Goal: Task Accomplishment & Management: Complete application form

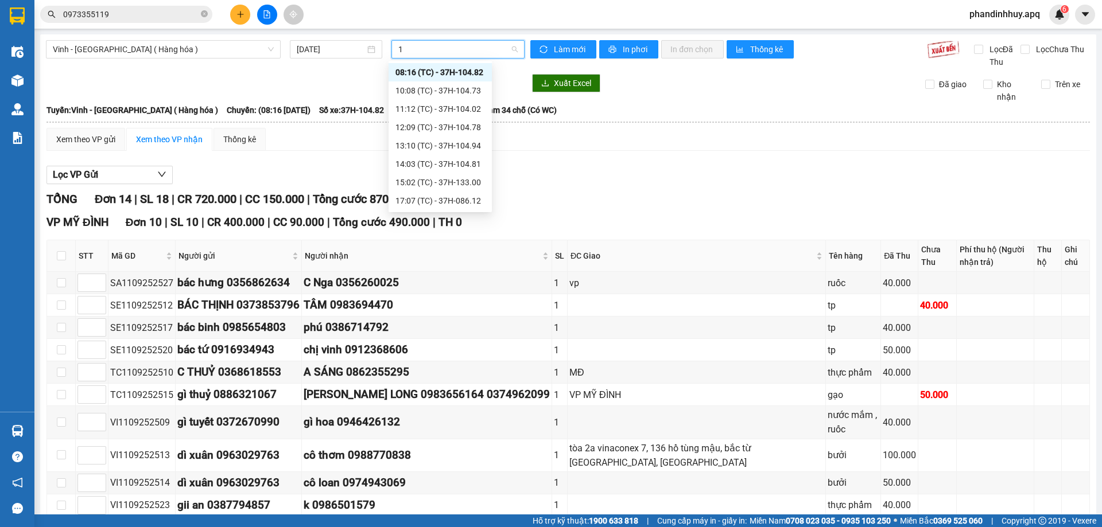
type input "1"
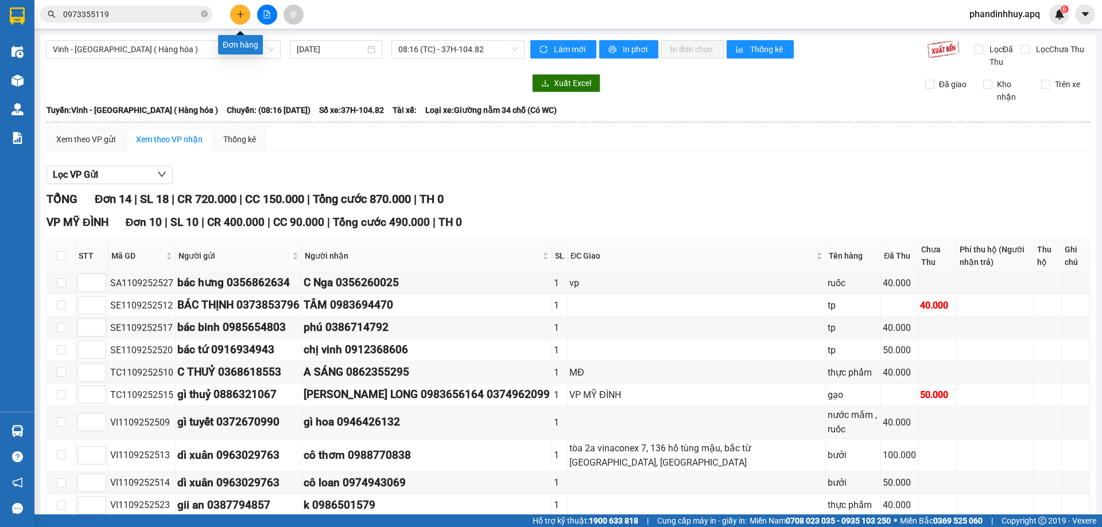
click at [241, 11] on icon "plus" at bounding box center [240, 14] width 8 height 8
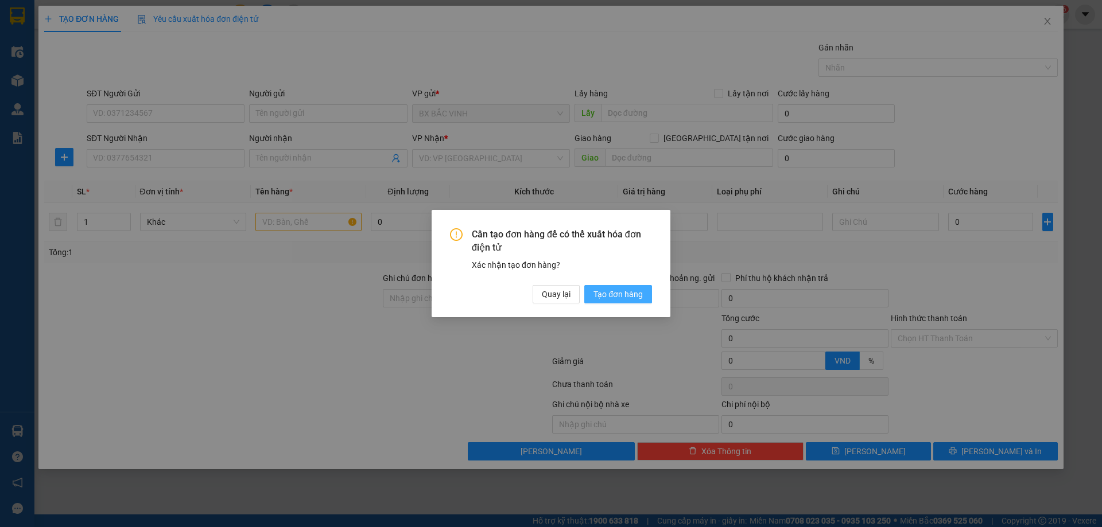
click at [616, 297] on span "Tạo đơn hàng" at bounding box center [617, 294] width 49 height 13
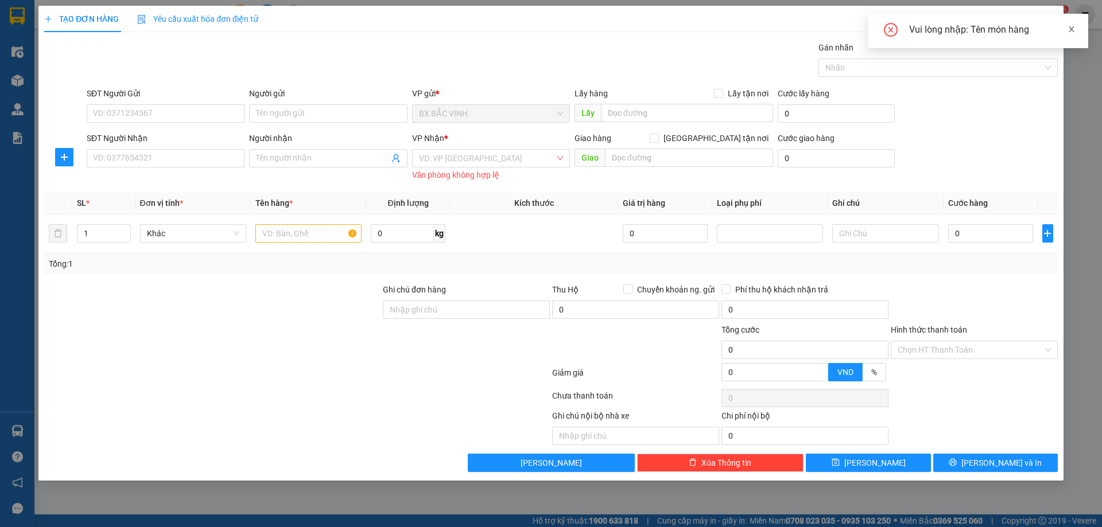
click at [1070, 27] on icon "close" at bounding box center [1072, 29] width 8 height 8
click at [560, 153] on div "VD: VP [GEOGRAPHIC_DATA]" at bounding box center [491, 158] width 158 height 18
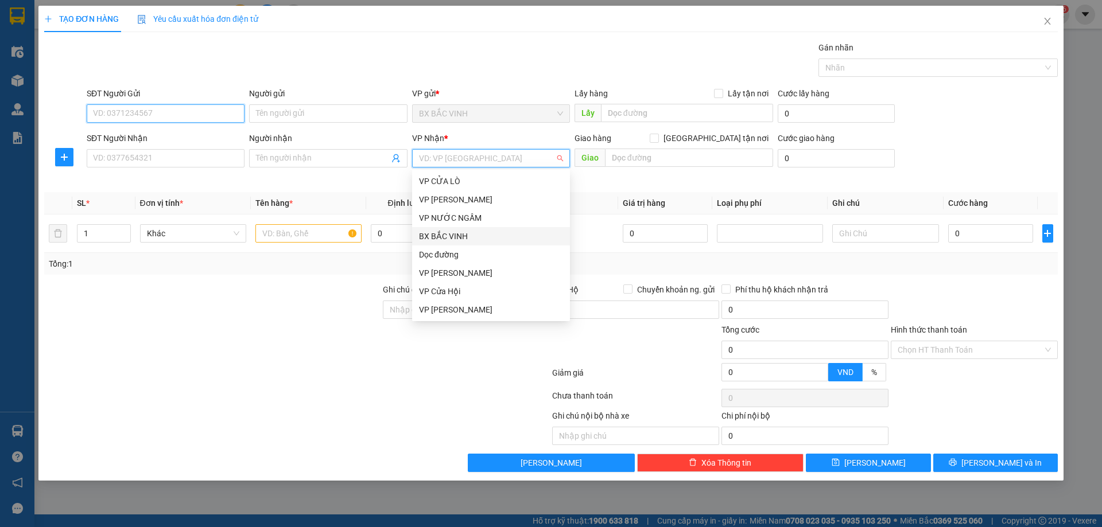
click at [161, 114] on input "SĐT Người Gửi" at bounding box center [166, 113] width 158 height 18
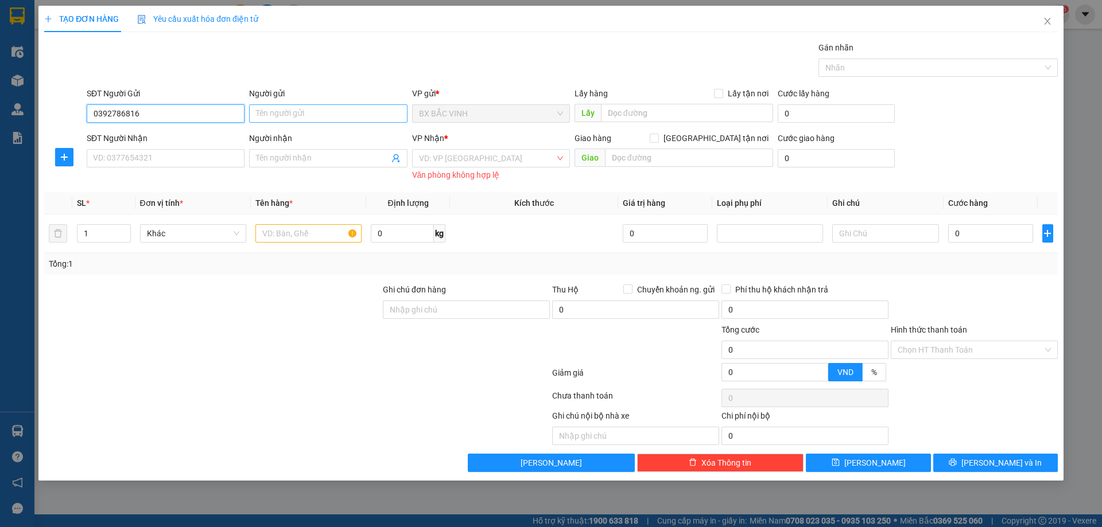
type input "0392786816"
click at [293, 107] on input "Người gửi" at bounding box center [328, 113] width 158 height 18
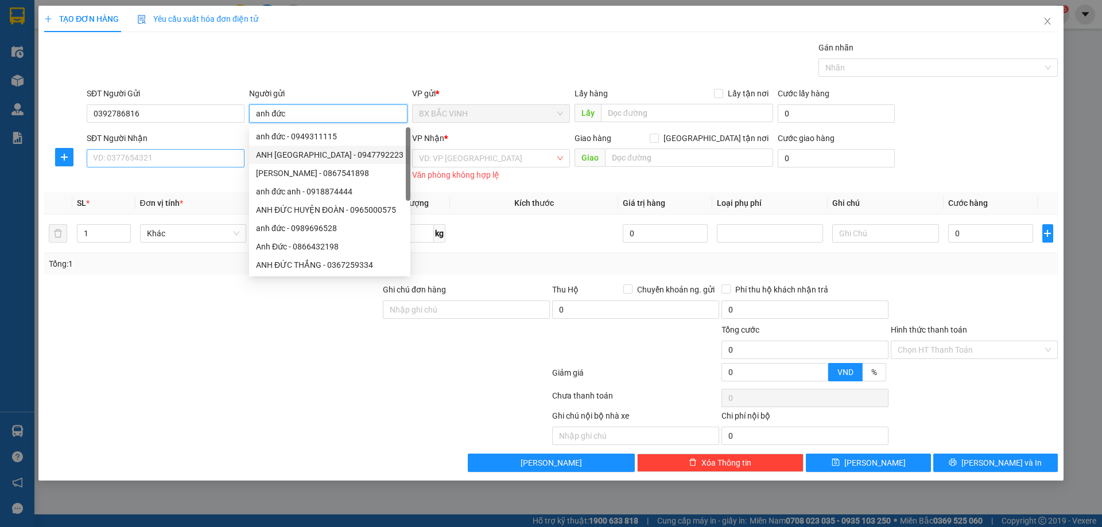
type input "anh đức"
click at [173, 156] on input "SĐT Người Nhận" at bounding box center [166, 158] width 158 height 18
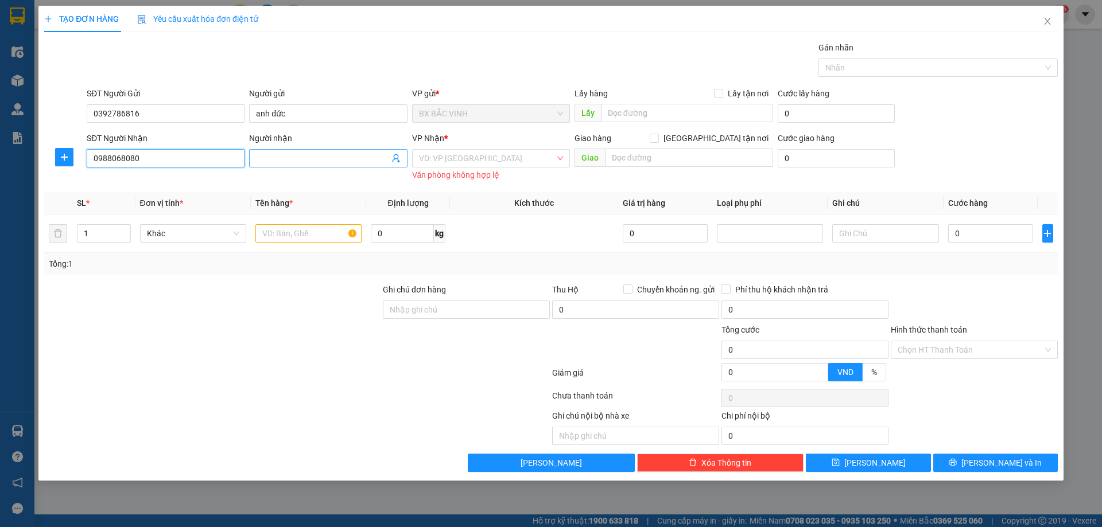
type input "0988068080"
click at [264, 162] on input "Người nhận" at bounding box center [322, 158] width 133 height 13
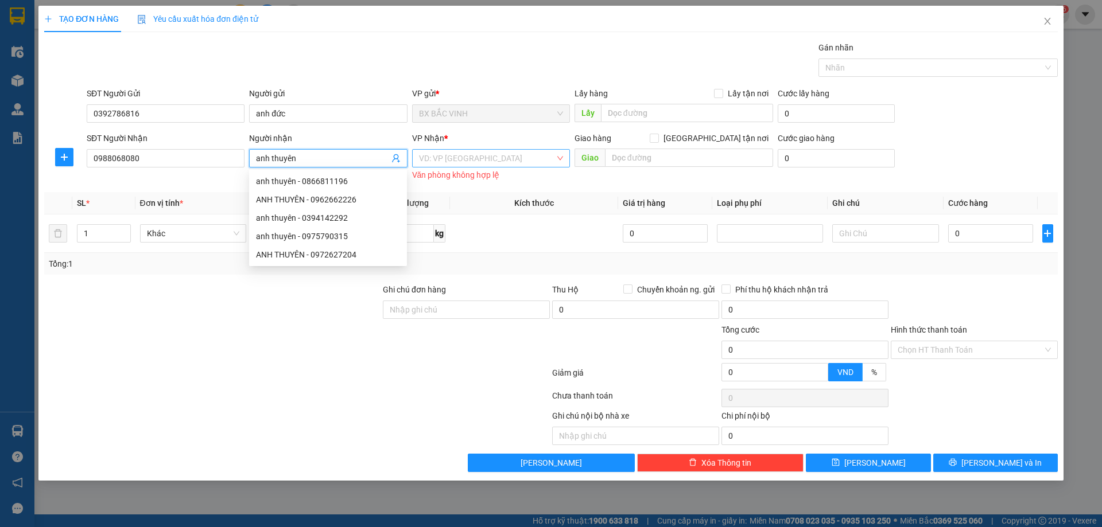
type input "anh thuyên"
click at [554, 156] on input "search" at bounding box center [487, 158] width 136 height 17
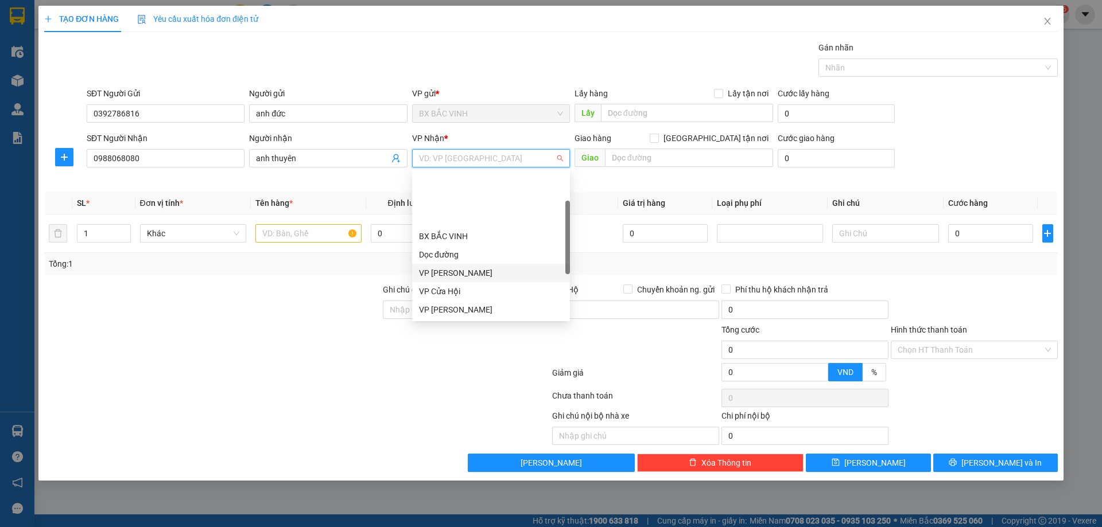
scroll to position [115, 0]
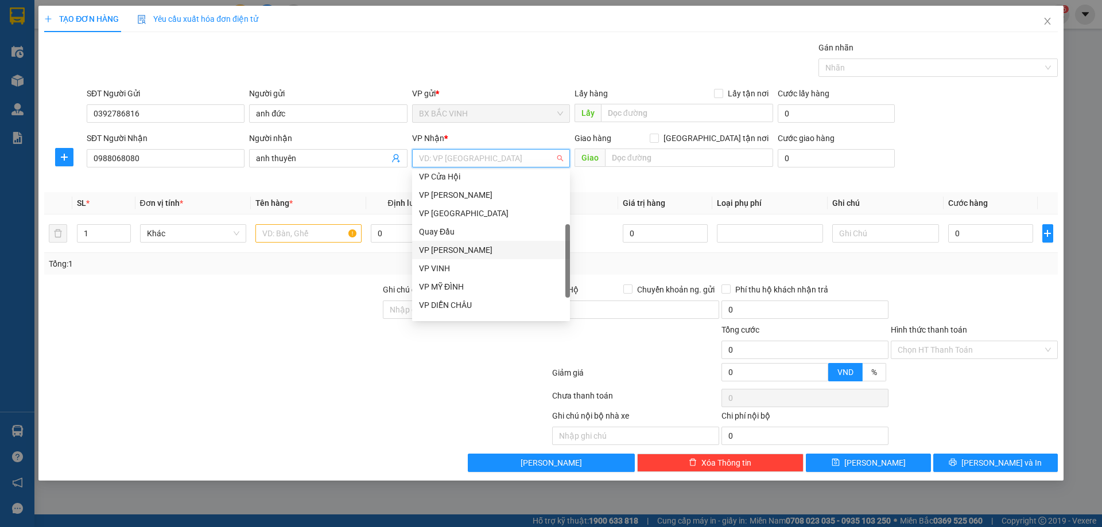
click at [470, 249] on div "VP [PERSON_NAME]" at bounding box center [491, 250] width 144 height 13
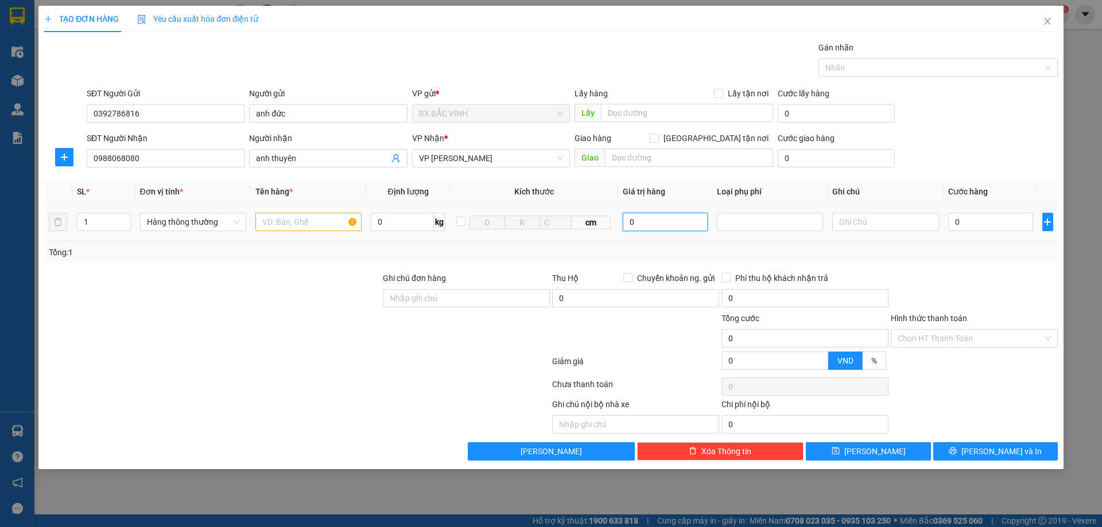
click at [677, 230] on input "0" at bounding box center [666, 222] width 86 height 18
click at [765, 219] on div at bounding box center [770, 222] width 100 height 14
type input "14.000.000"
click at [763, 247] on div "Hàng giá trị cao" at bounding box center [770, 245] width 92 height 13
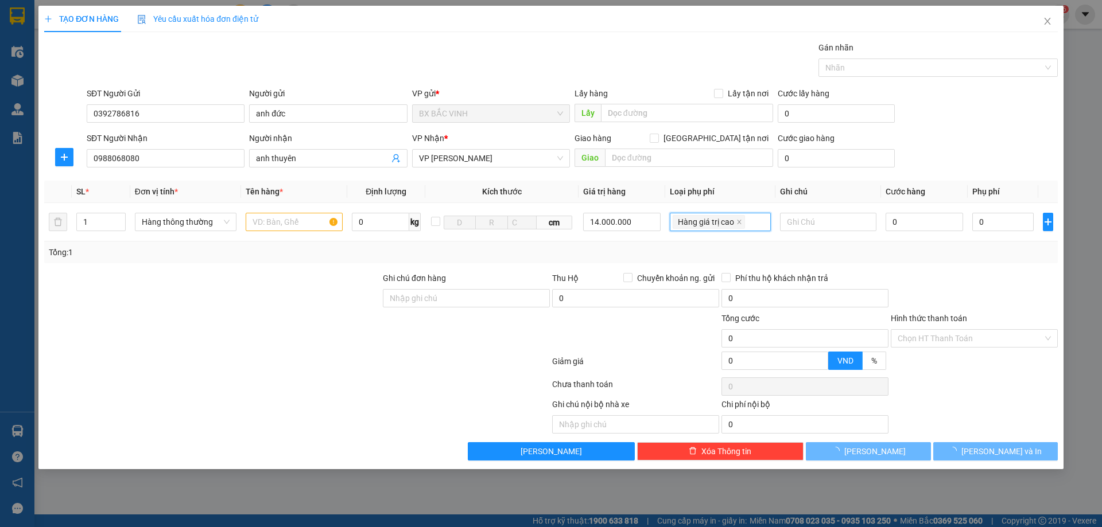
type input "70.000"
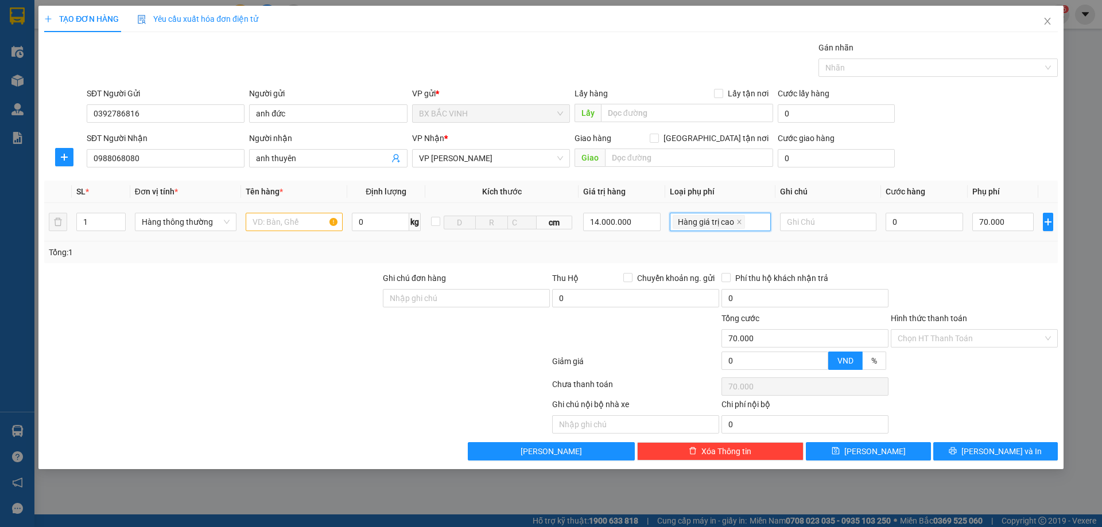
click at [752, 222] on div "Hàng giá trị cao" at bounding box center [720, 222] width 95 height 16
click at [727, 247] on div "Hàng giá trị cao" at bounding box center [716, 245] width 79 height 13
type input "0"
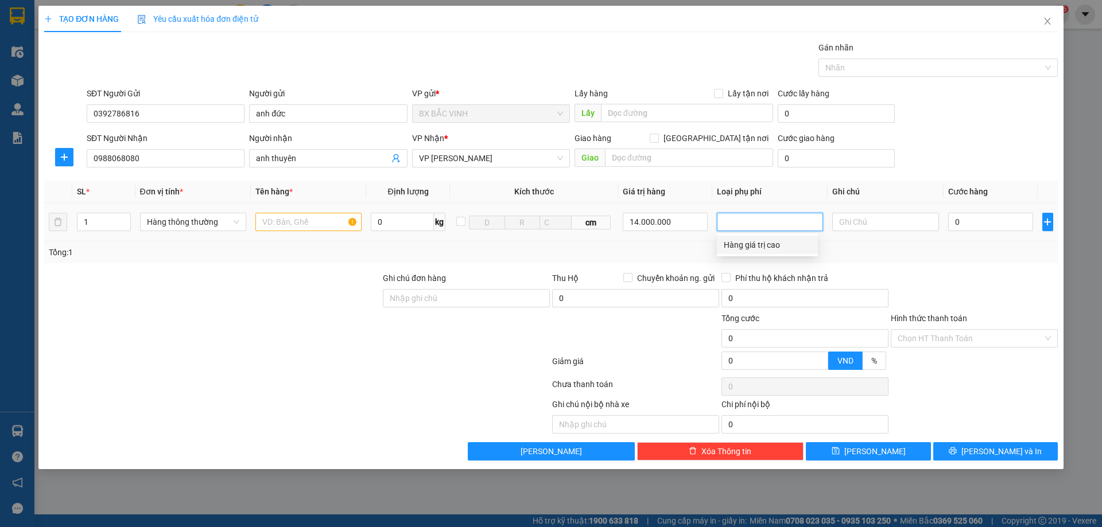
click at [754, 247] on div "Hàng giá trị cao" at bounding box center [767, 245] width 87 height 13
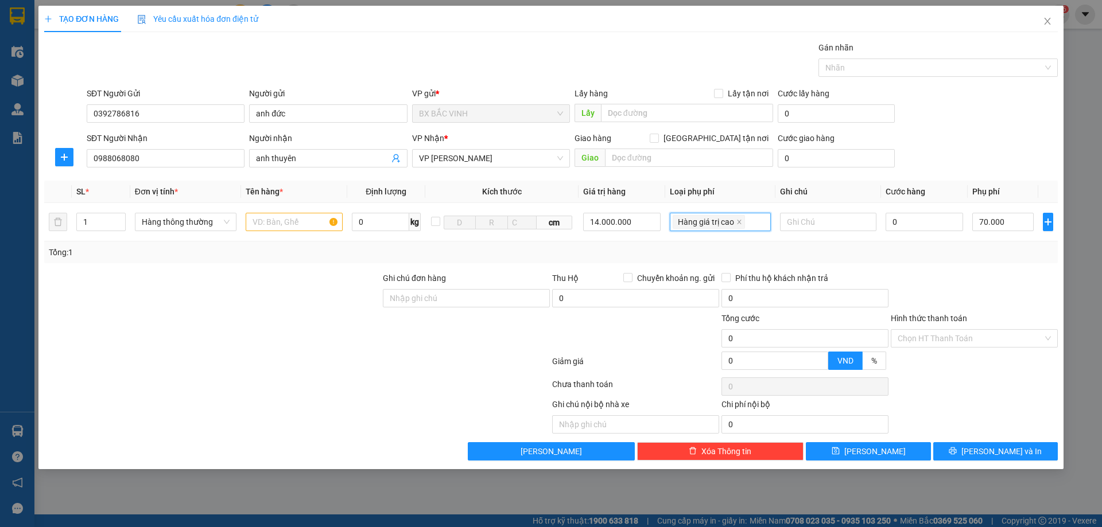
type input "70.000"
click at [914, 223] on input "0" at bounding box center [925, 222] width 78 height 18
type input "5"
type input "70.005"
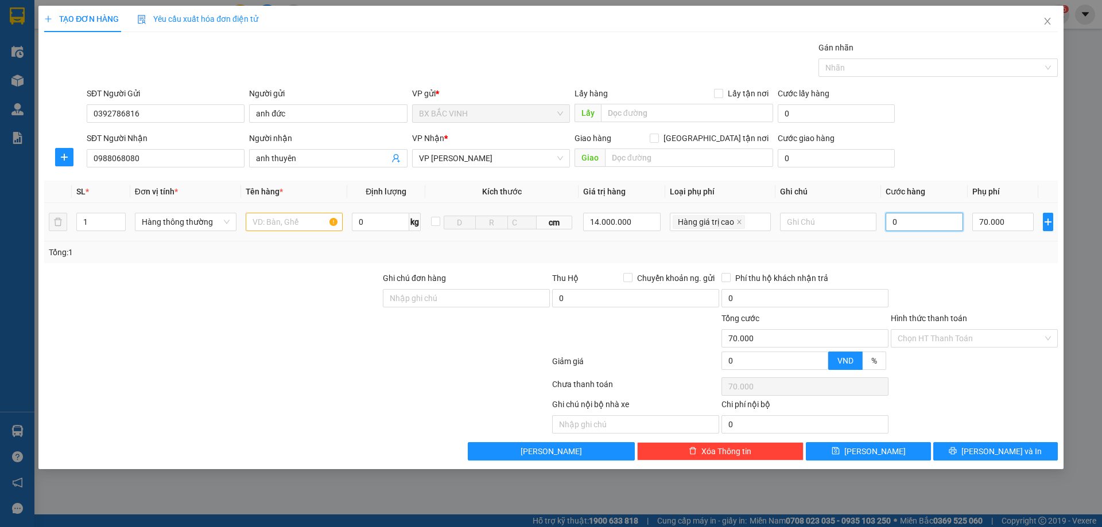
type input "70.005"
type input "50"
type input "70.050"
type input "500"
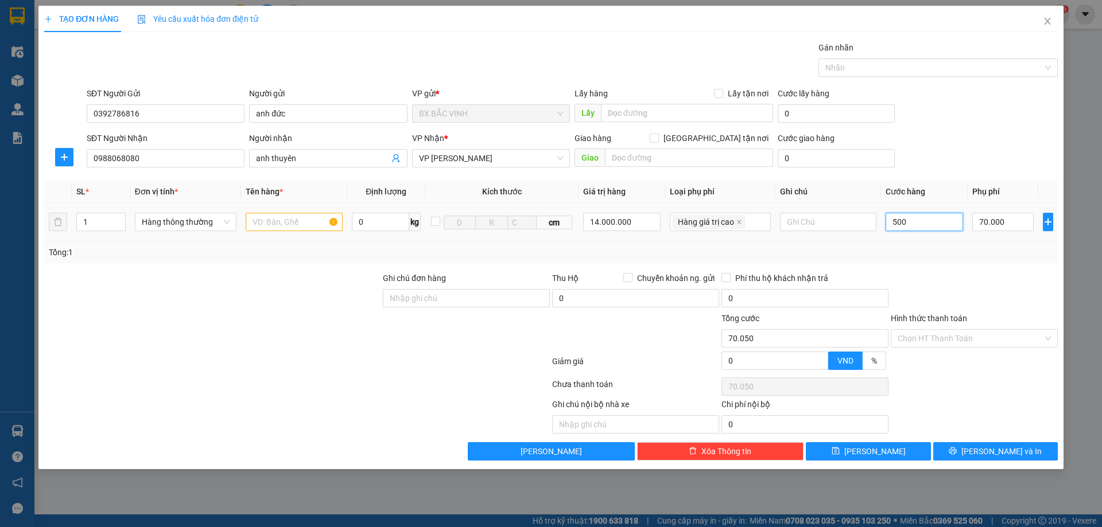
type input "70.500"
type input "5.000"
type input "75.000"
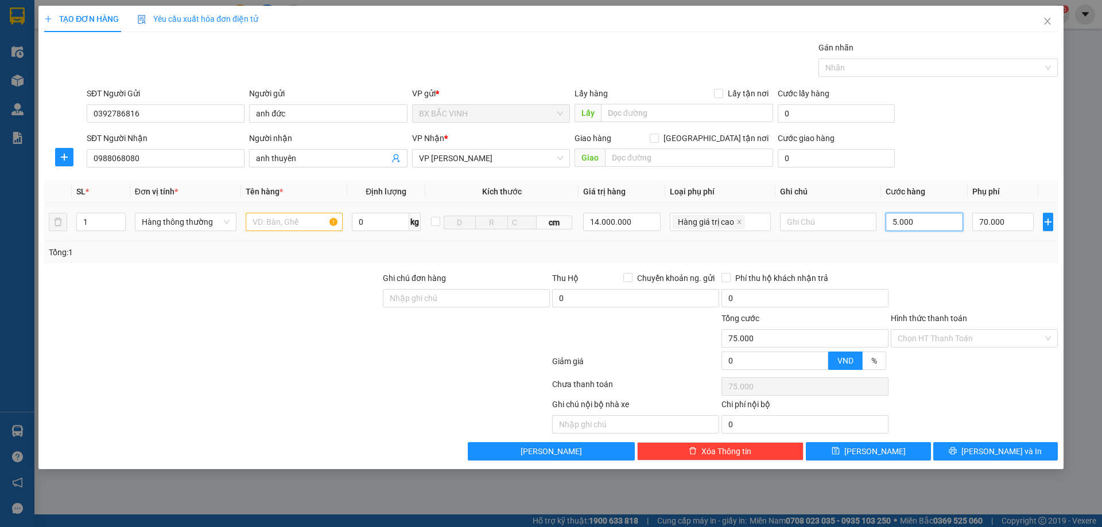
type input "50.000"
type input "120.000"
type input "500.000"
type input "570.000"
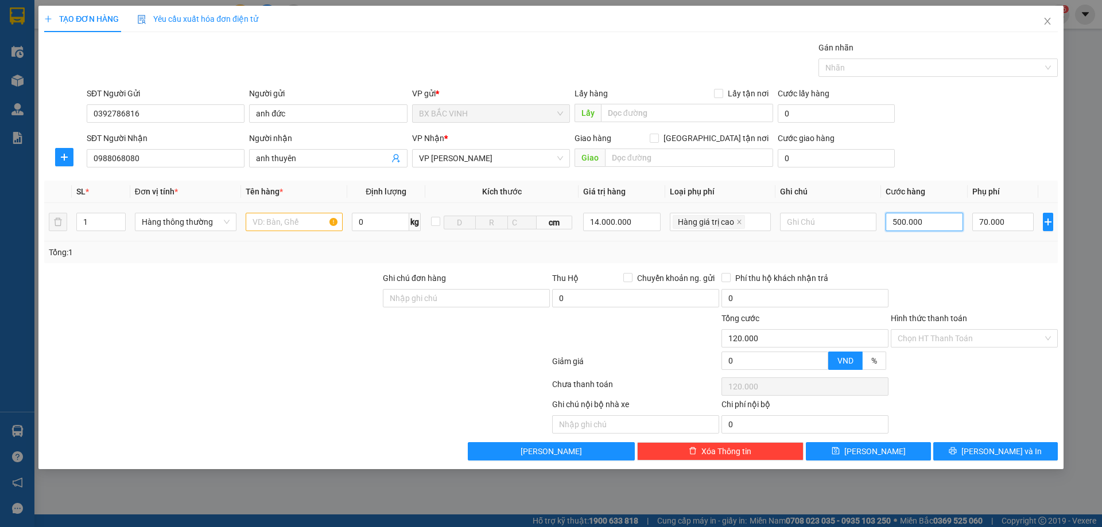
type input "570.000"
type input "50.000"
type input "120.000"
type input "50.000"
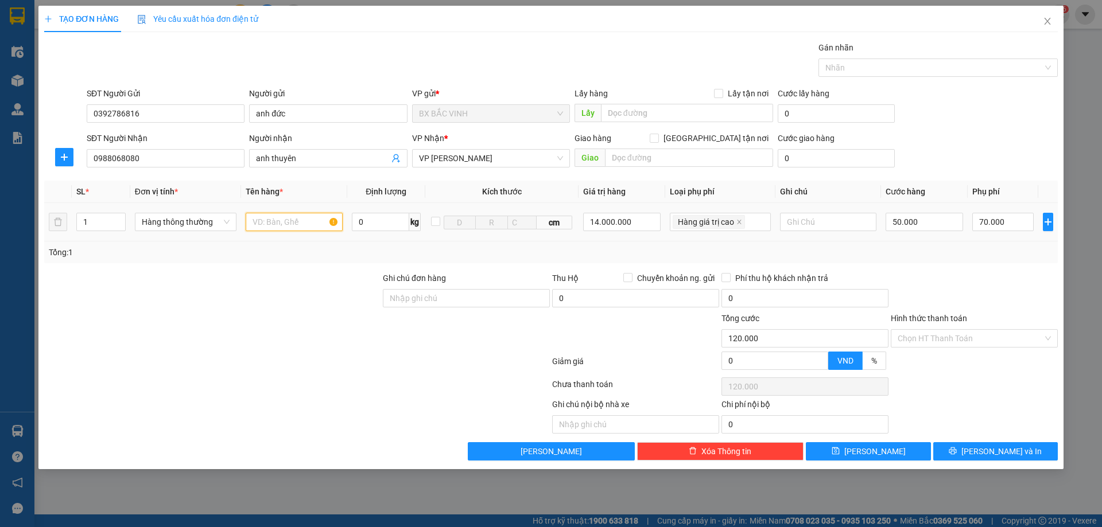
click at [253, 225] on input "text" at bounding box center [294, 222] width 97 height 18
type input "d"
type input "điện thoại iphone"
click at [958, 336] on input "Hình thức thanh toán" at bounding box center [970, 338] width 145 height 17
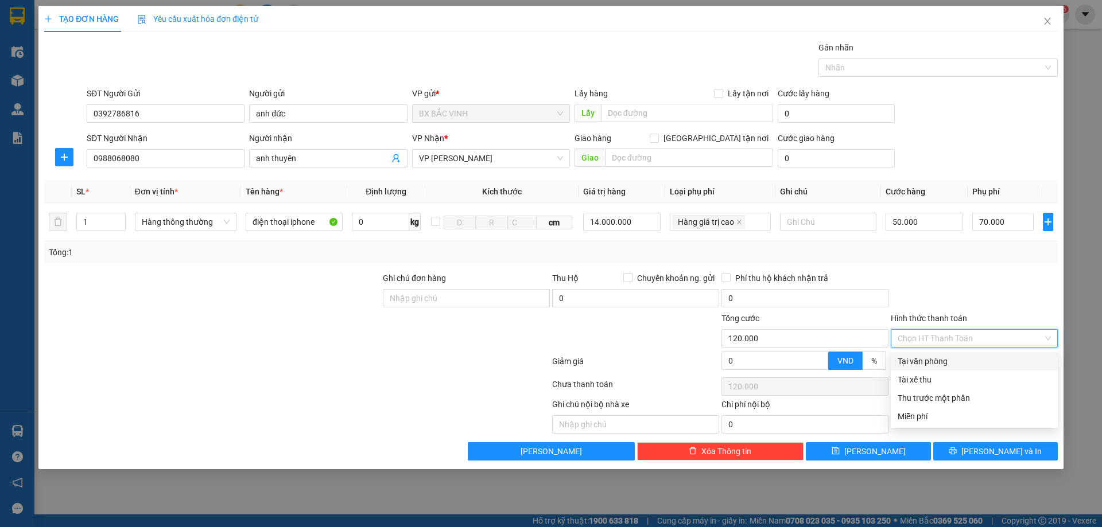
click at [930, 360] on div "Tại văn phòng" at bounding box center [974, 361] width 153 height 13
type input "0"
click at [999, 339] on span "Tại văn phòng" at bounding box center [974, 338] width 153 height 17
click at [968, 364] on div "Tại văn phòng" at bounding box center [974, 361] width 153 height 13
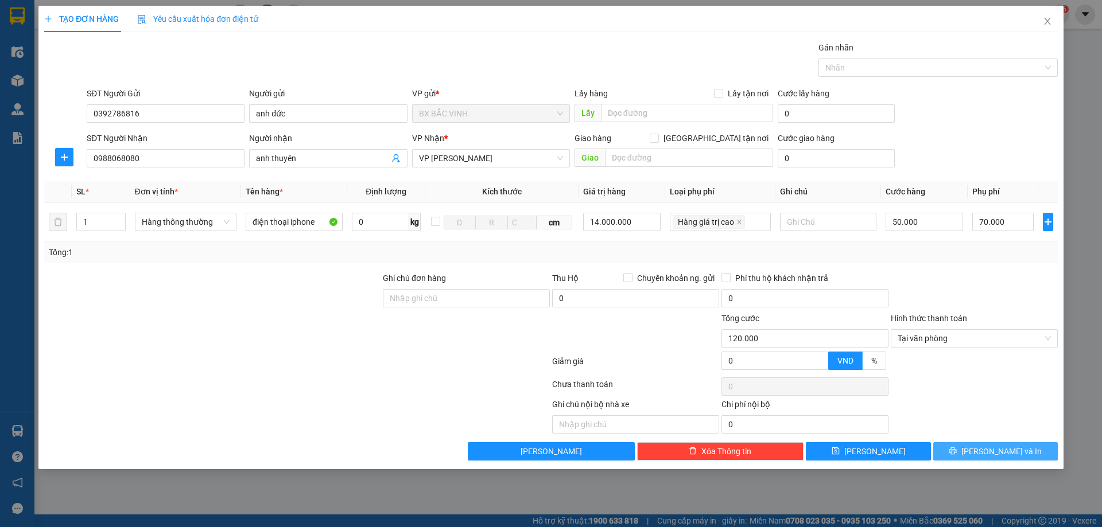
click at [981, 445] on button "[PERSON_NAME] và In" at bounding box center [995, 452] width 125 height 18
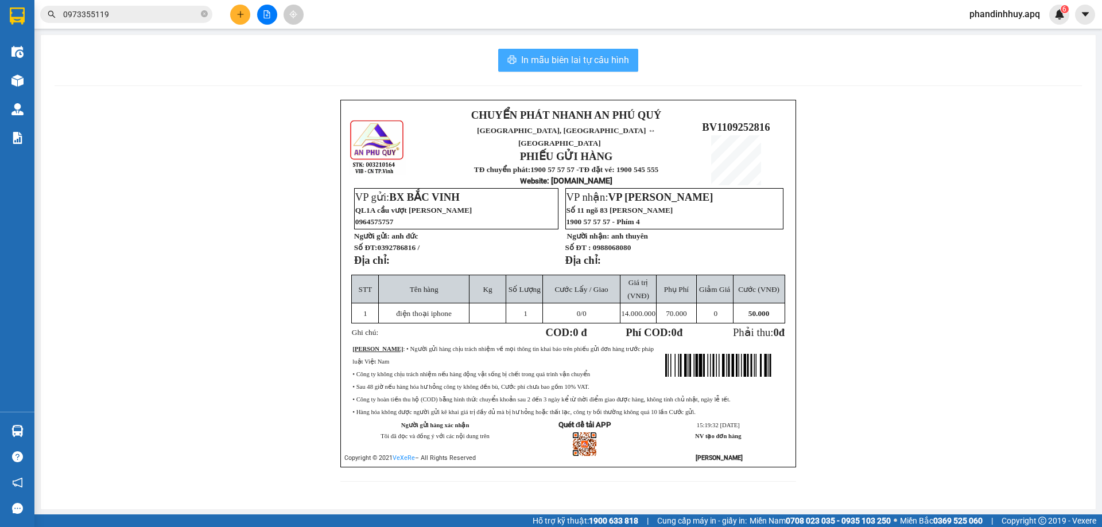
click at [548, 60] on span "In mẫu biên lai tự cấu hình" at bounding box center [575, 60] width 108 height 14
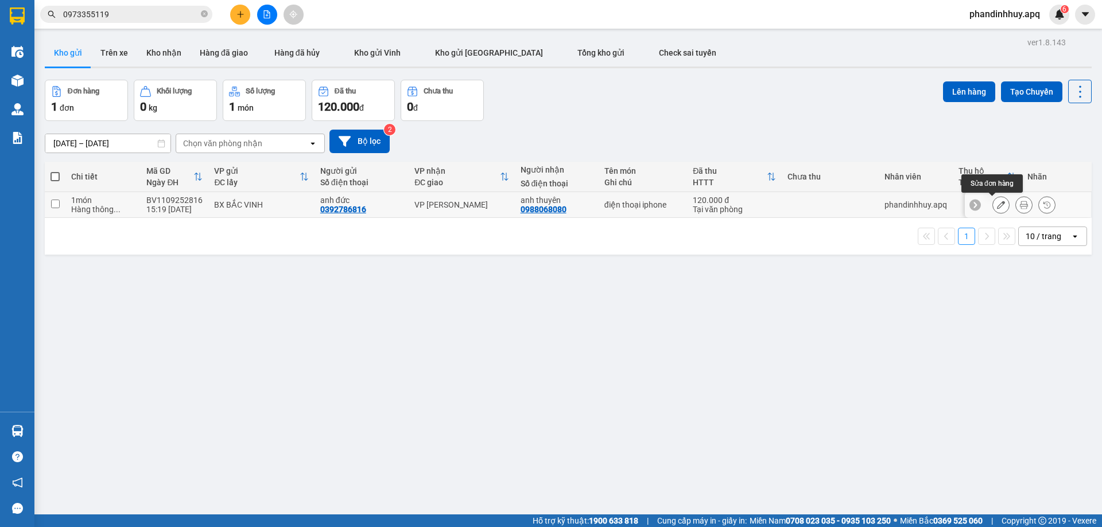
click at [997, 204] on icon at bounding box center [1001, 205] width 8 height 8
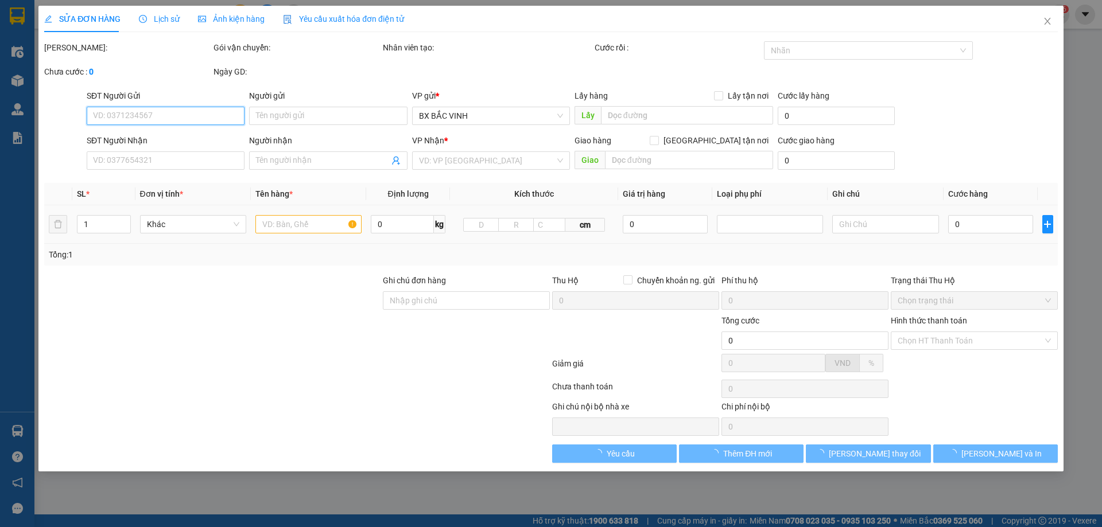
type input "0392786816"
type input "anh đức"
type input "0988068080"
type input "anh thuyên"
type input "120.000"
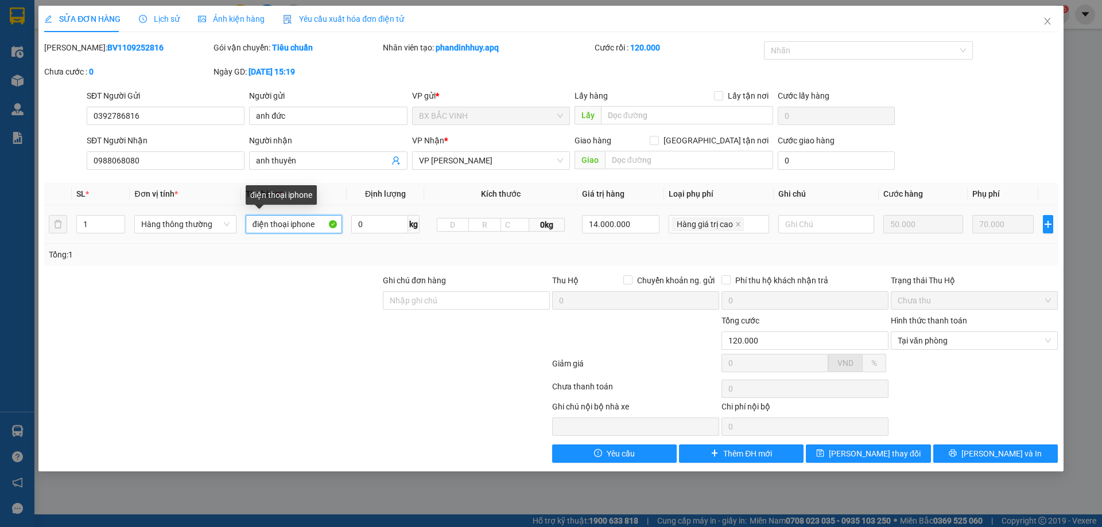
click at [316, 223] on input "điện thoại iphone" at bounding box center [294, 224] width 96 height 18
type input "điện thoại"
click at [798, 219] on input "text" at bounding box center [826, 224] width 96 height 18
type input "nhận nguyên kiện"
click at [1014, 443] on div "Total Paid Fee 120.000 Total UnPaid Fee 0 Cash Collection Total Fee Mã ĐH: BV11…" at bounding box center [551, 252] width 1014 height 422
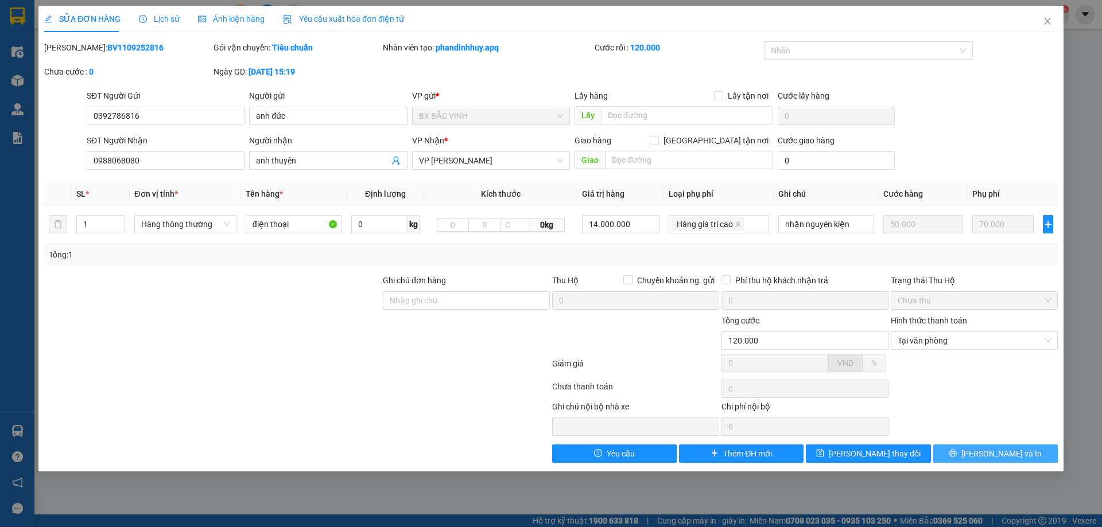
click at [1010, 452] on span "[PERSON_NAME] và In" at bounding box center [1001, 454] width 80 height 13
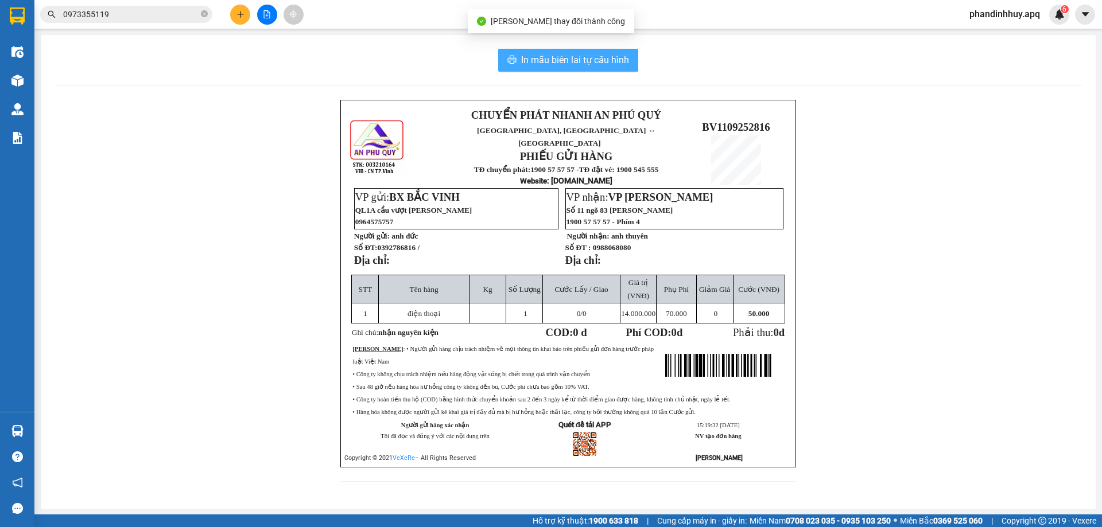
click at [581, 58] on span "In mẫu biên lai tự cấu hình" at bounding box center [575, 60] width 108 height 14
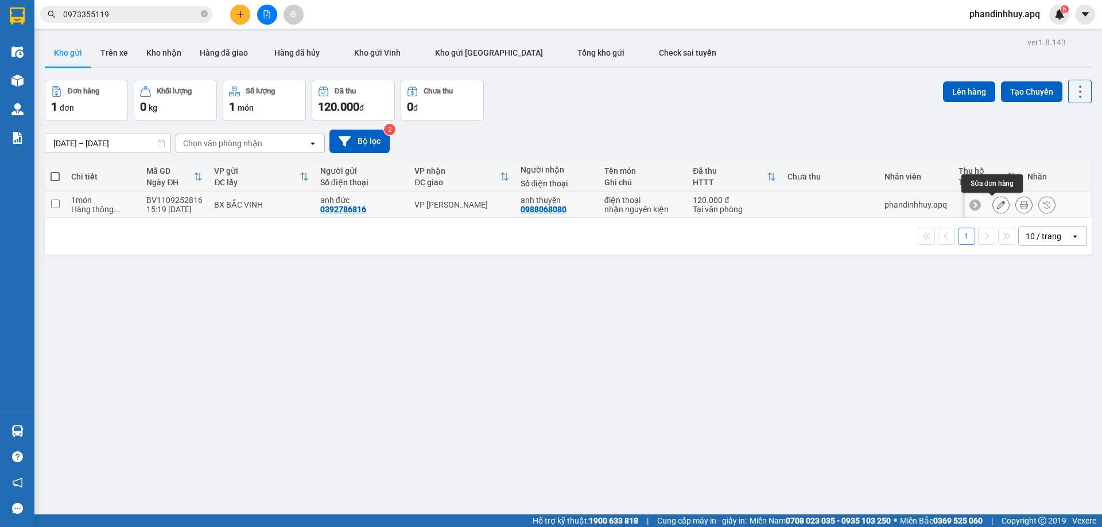
click at [997, 206] on icon at bounding box center [1001, 205] width 8 height 8
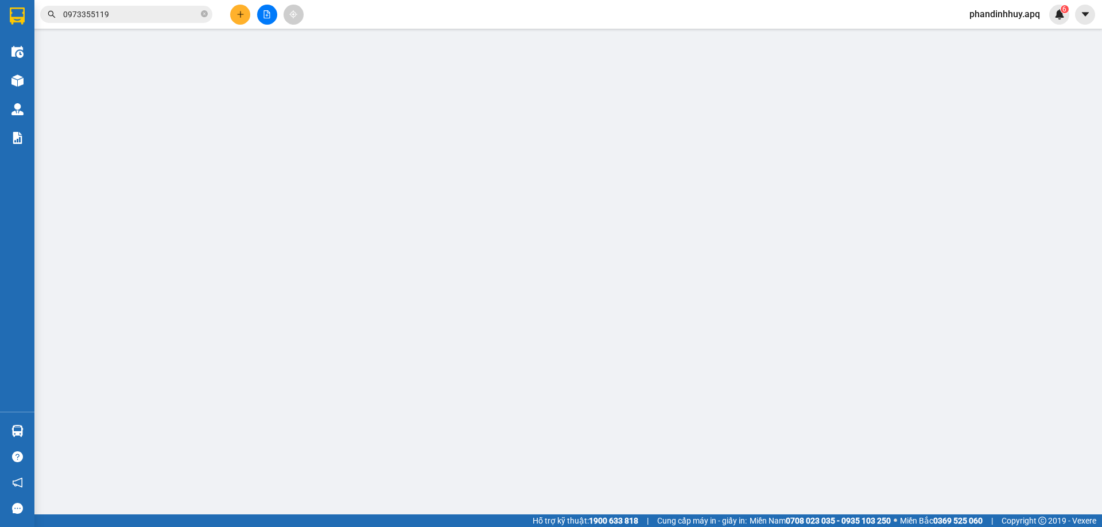
type input "0392786816"
type input "anh đức"
type input "0988068080"
type input "anh thuyên"
type input "120.000"
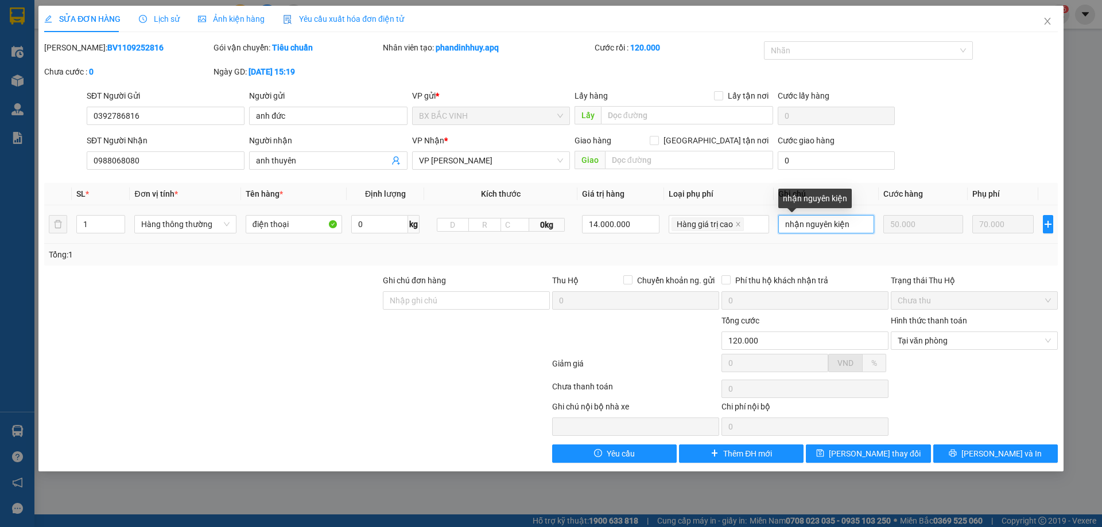
drag, startPoint x: 784, startPoint y: 224, endPoint x: 854, endPoint y: 223, distance: 70.0
click at [854, 223] on input "nhận nguyên kiện" at bounding box center [826, 224] width 96 height 18
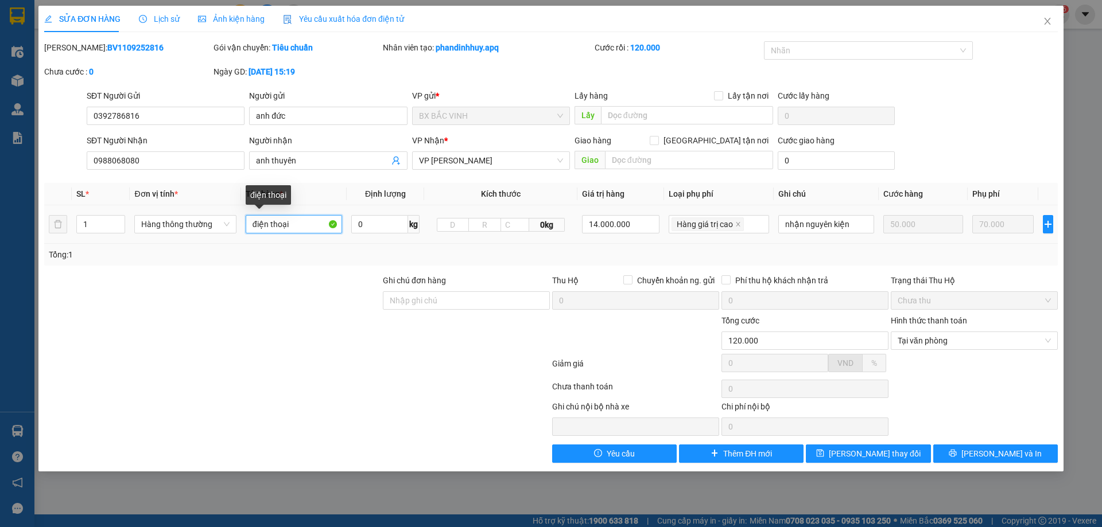
click at [297, 226] on input "điện thoại" at bounding box center [294, 224] width 96 height 18
paste input "nhận nguyên kiện"
type input "điện thoại nhận nguyên kiện"
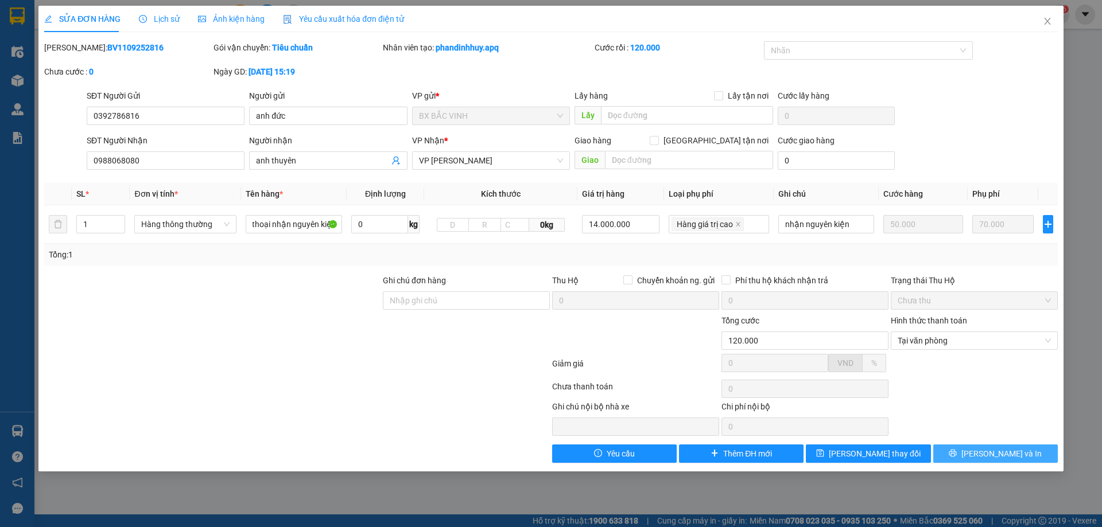
scroll to position [0, 0]
click at [1002, 456] on span "[PERSON_NAME] và In" at bounding box center [1001, 454] width 80 height 13
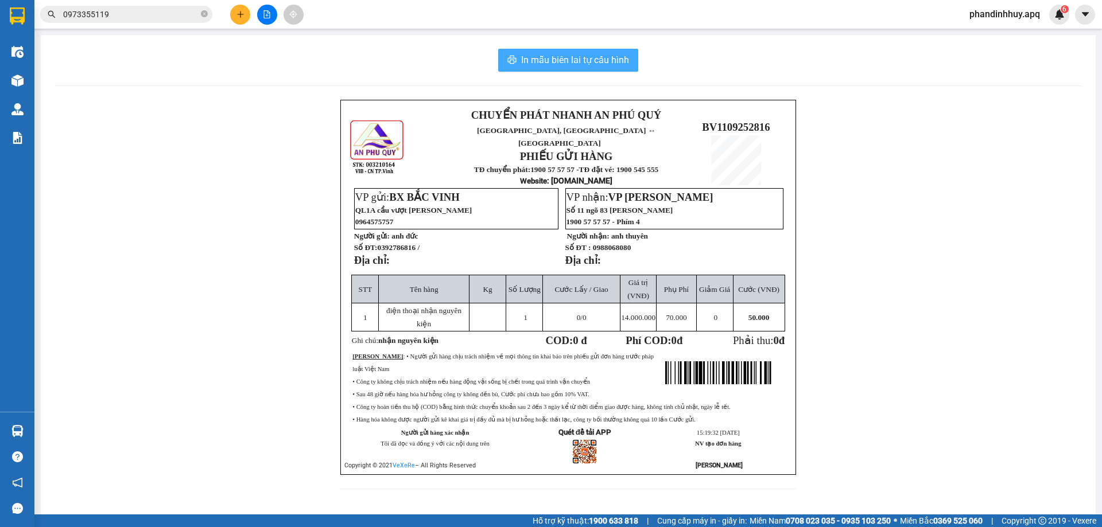
click at [588, 55] on span "In mẫu biên lai tự cấu hình" at bounding box center [575, 60] width 108 height 14
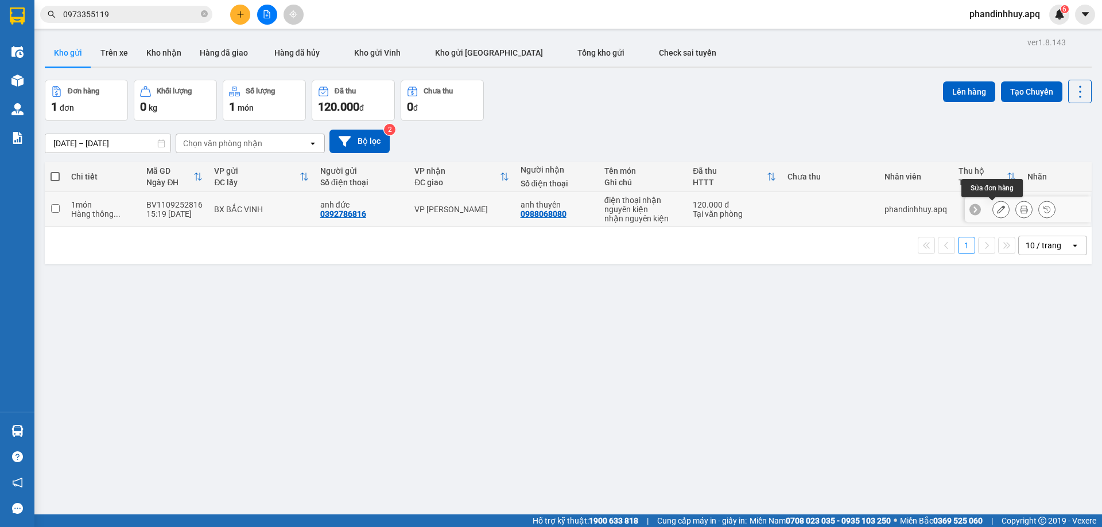
click at [997, 210] on icon at bounding box center [1001, 209] width 8 height 8
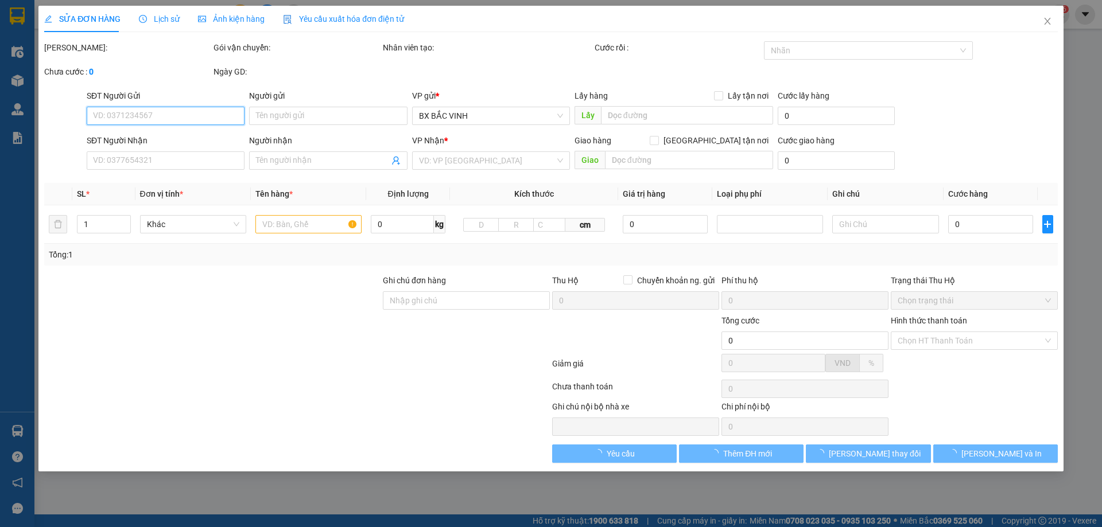
type input "0392786816"
type input "anh đức"
type input "0988068080"
type input "anh thuyên"
type input "120.000"
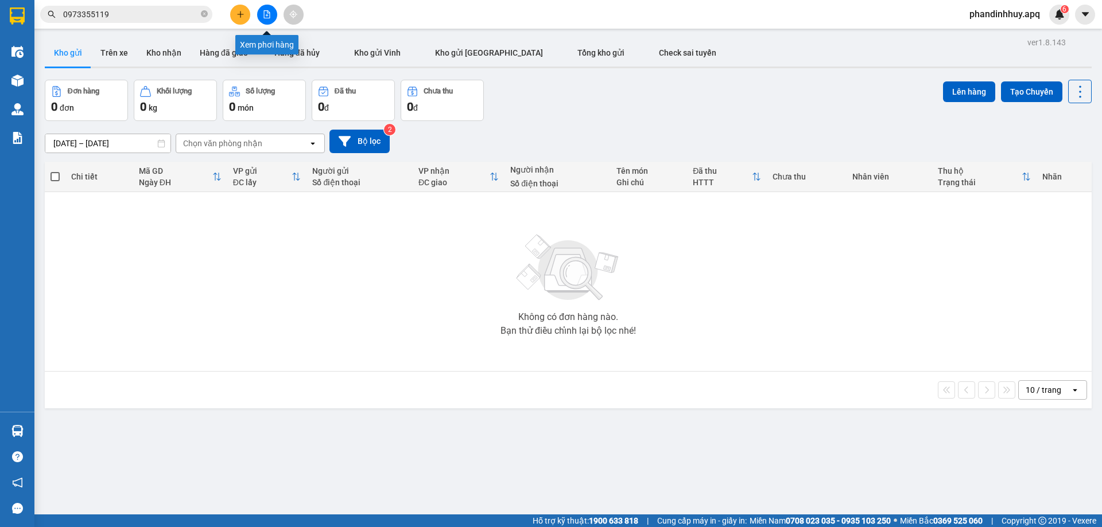
click at [265, 13] on icon "file-add" at bounding box center [267, 14] width 8 height 8
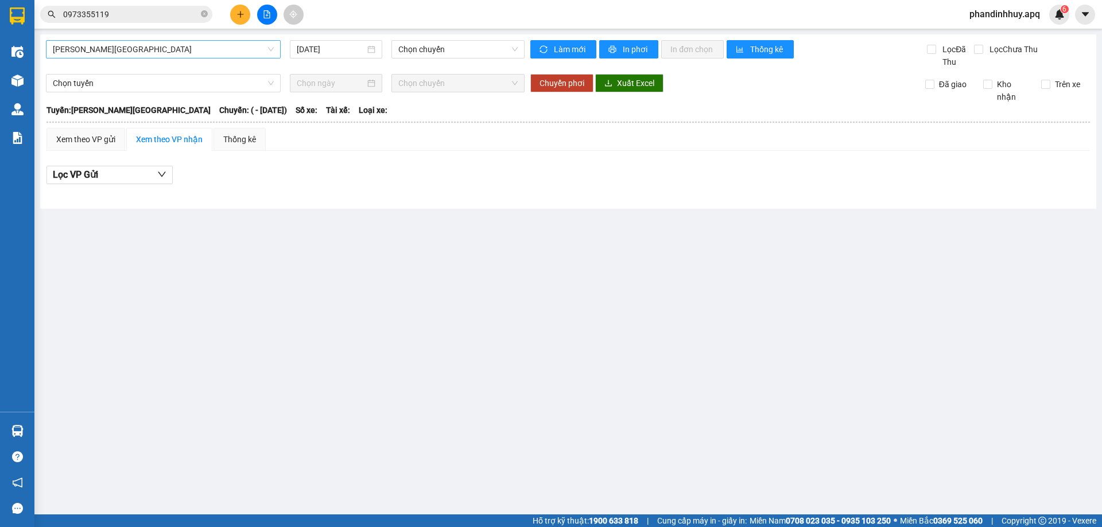
click at [216, 49] on span "[PERSON_NAME][GEOGRAPHIC_DATA]" at bounding box center [163, 49] width 221 height 17
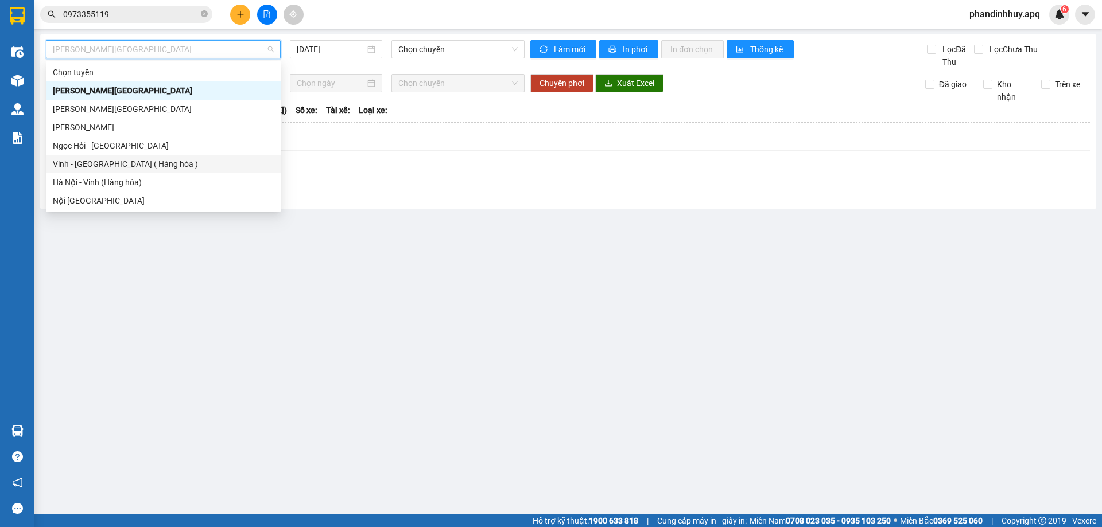
click at [164, 158] on div "Vinh - [GEOGRAPHIC_DATA] ( Hàng hóa )" at bounding box center [163, 164] width 221 height 13
type input "[DATE]"
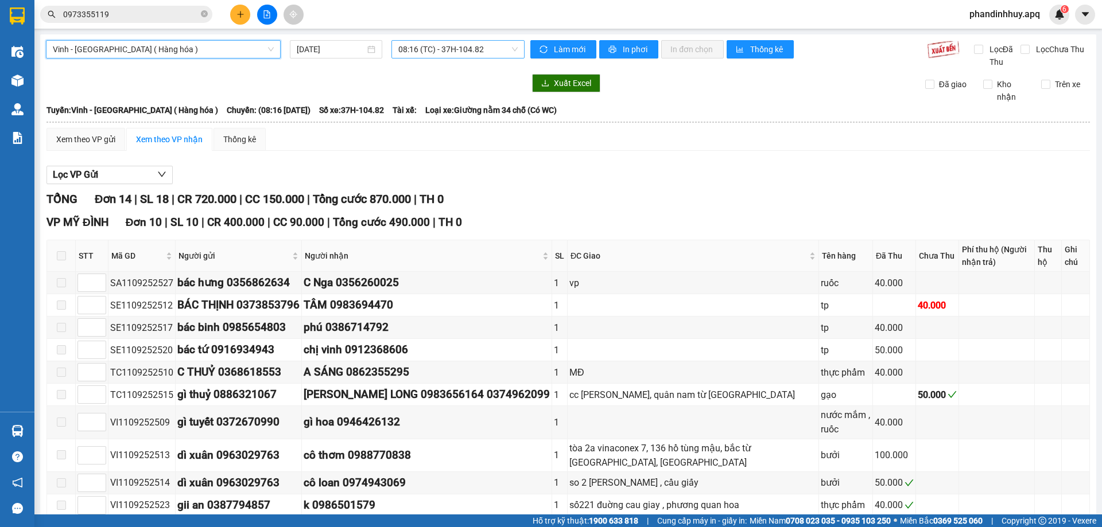
click at [509, 49] on span "08:16 (TC) - 37H-104.82" at bounding box center [457, 49] width 119 height 17
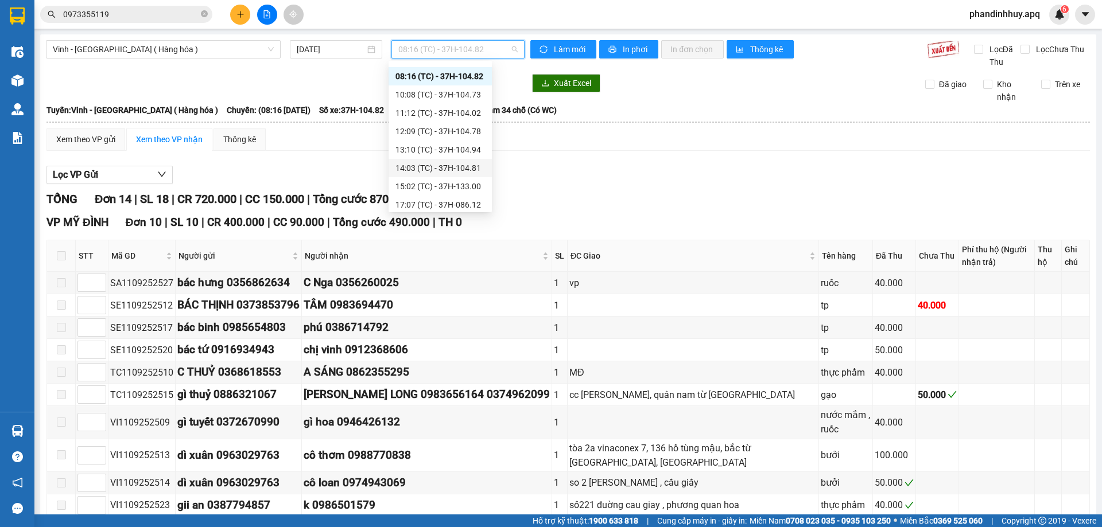
scroll to position [18, 0]
click at [442, 204] on div "17:07 (TC) - 37H-086.12" at bounding box center [440, 201] width 90 height 13
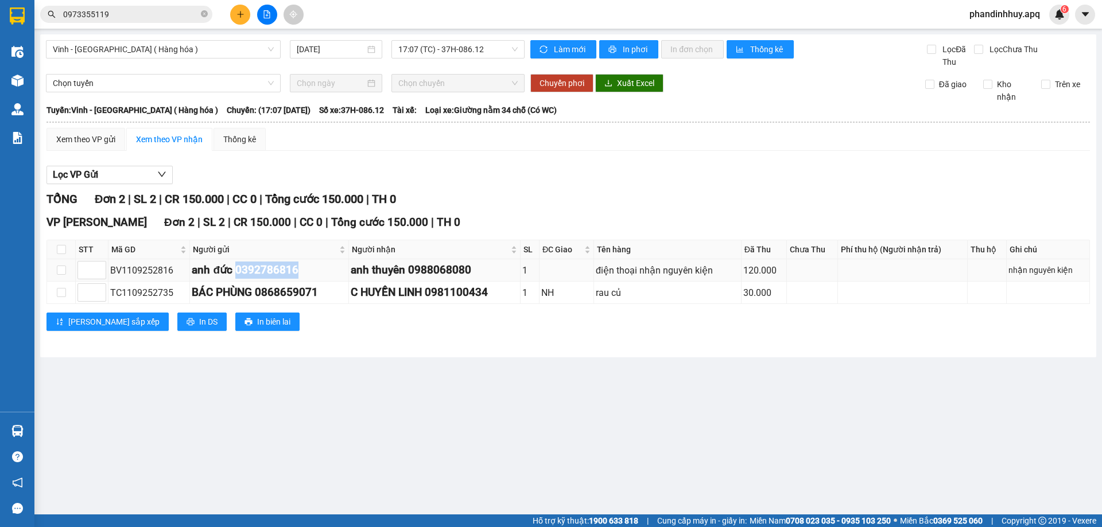
drag, startPoint x: 232, startPoint y: 268, endPoint x: 295, endPoint y: 266, distance: 62.6
click at [295, 266] on div "anh đức 0392786816" at bounding box center [269, 270] width 154 height 17
copy div "0392786816"
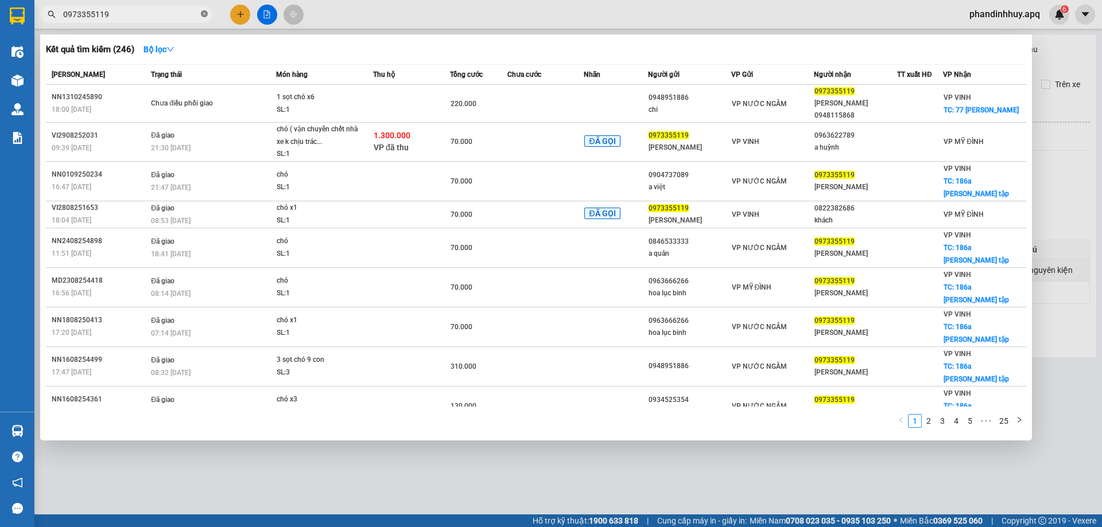
click at [204, 13] on icon "close-circle" at bounding box center [204, 13] width 7 height 7
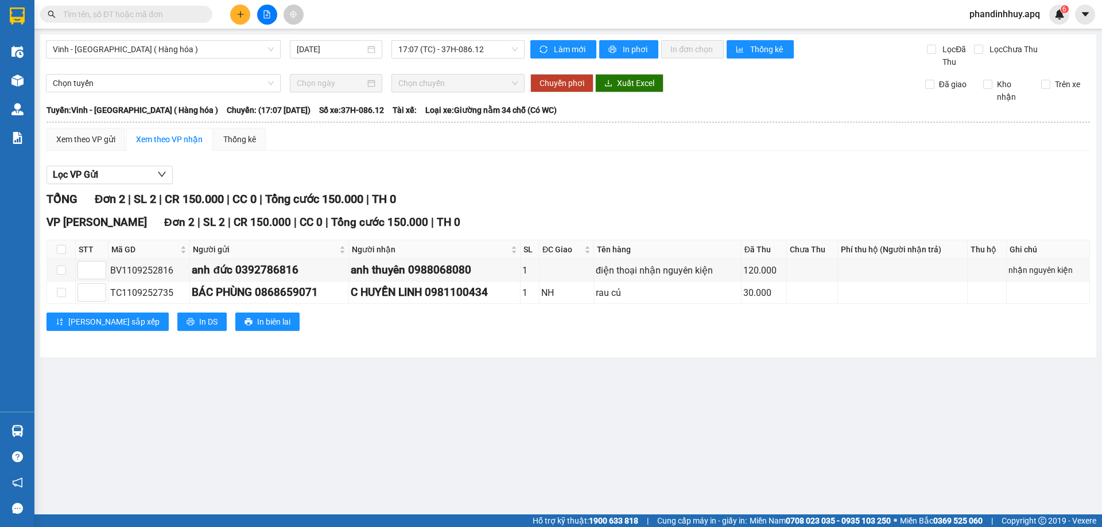
paste input "0392786816"
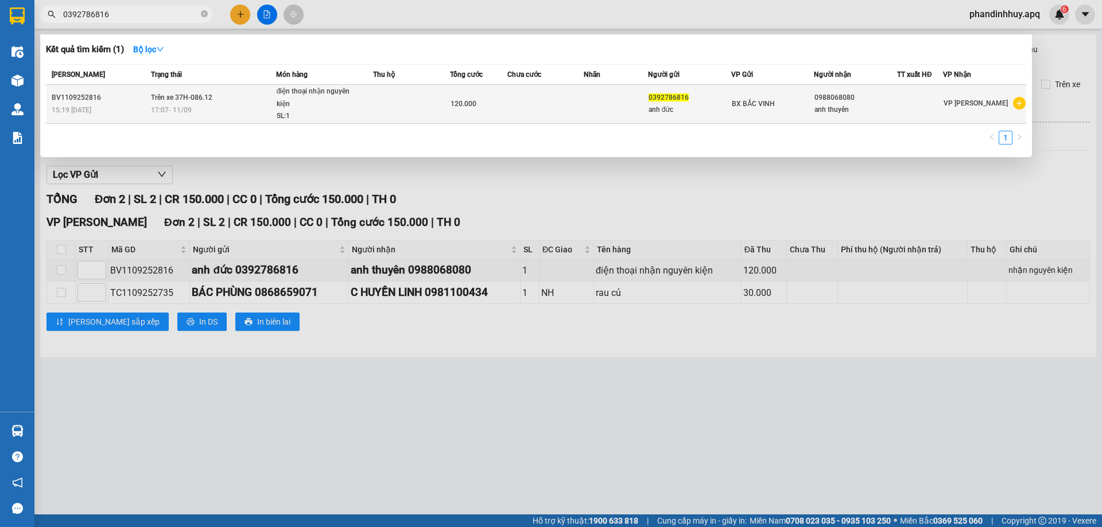
type input "0392786816"
click at [531, 108] on td at bounding box center [545, 104] width 77 height 39
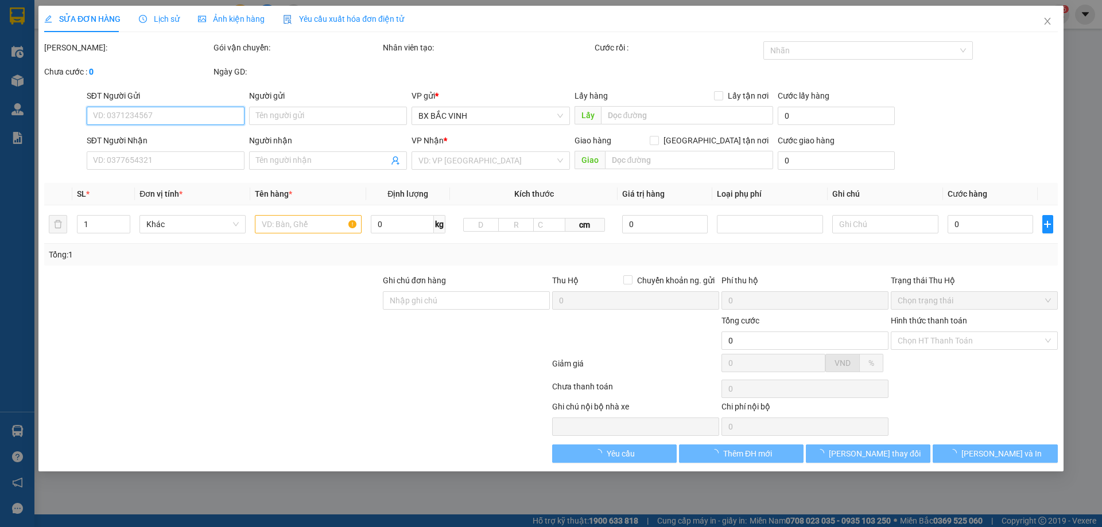
type input "0392786816"
type input "anh đức"
type input "0988068080"
type input "anh thuyên"
type input "120.000"
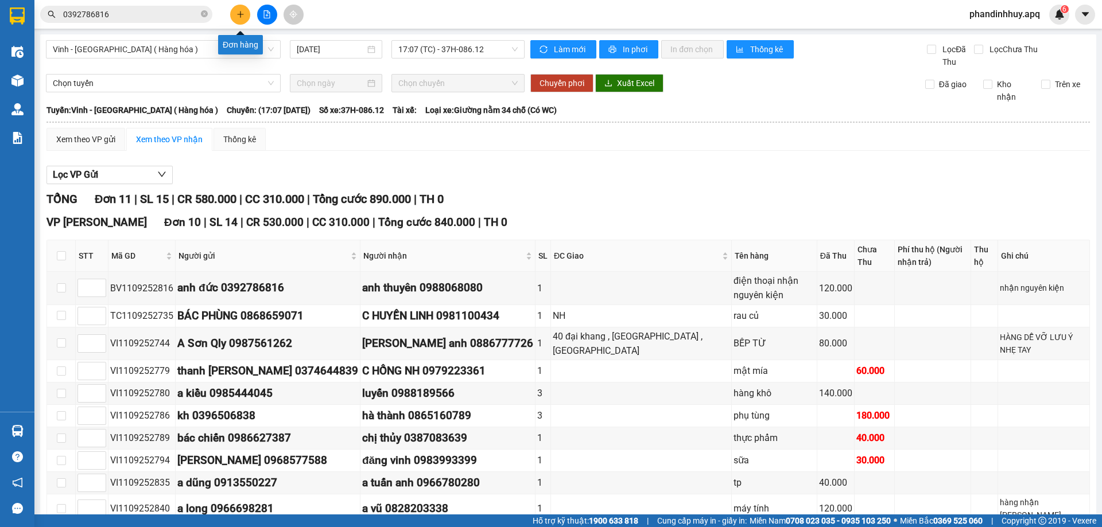
click at [238, 10] on button at bounding box center [240, 15] width 20 height 20
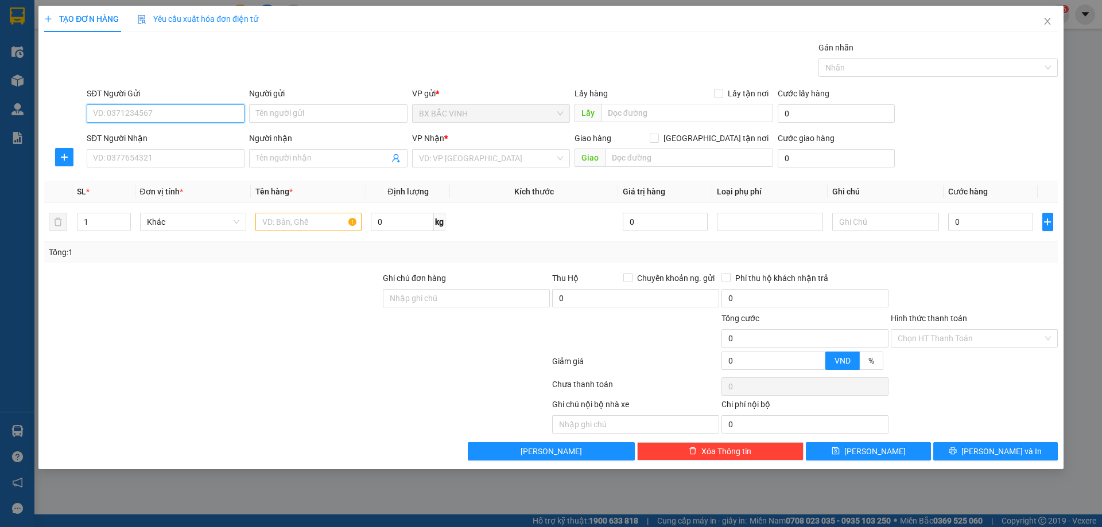
click at [134, 106] on input "SĐT Người Gửi" at bounding box center [166, 113] width 158 height 18
click at [114, 111] on input "SĐT Người Gửi" at bounding box center [166, 113] width 158 height 18
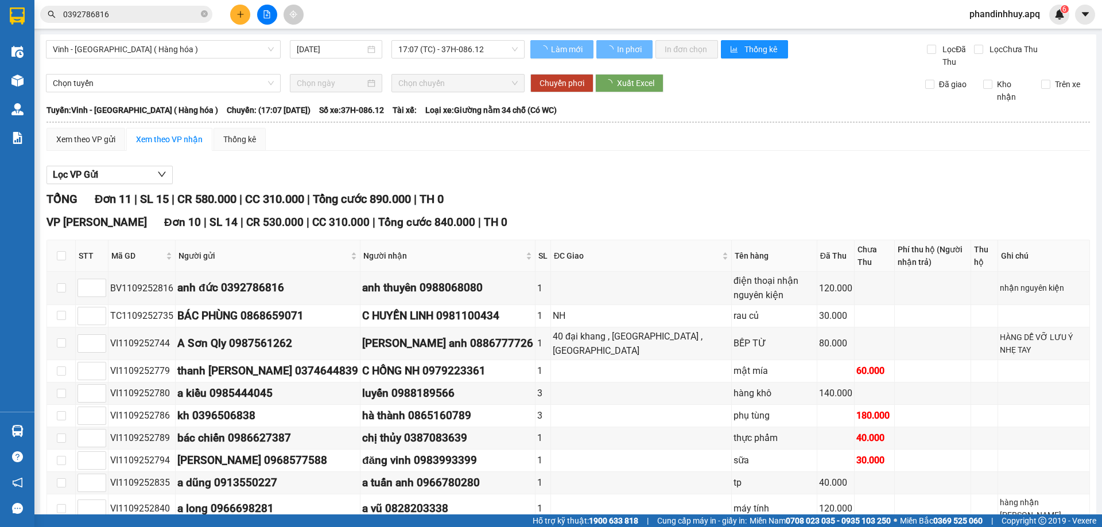
click at [161, 18] on input "0392786816" at bounding box center [130, 14] width 135 height 13
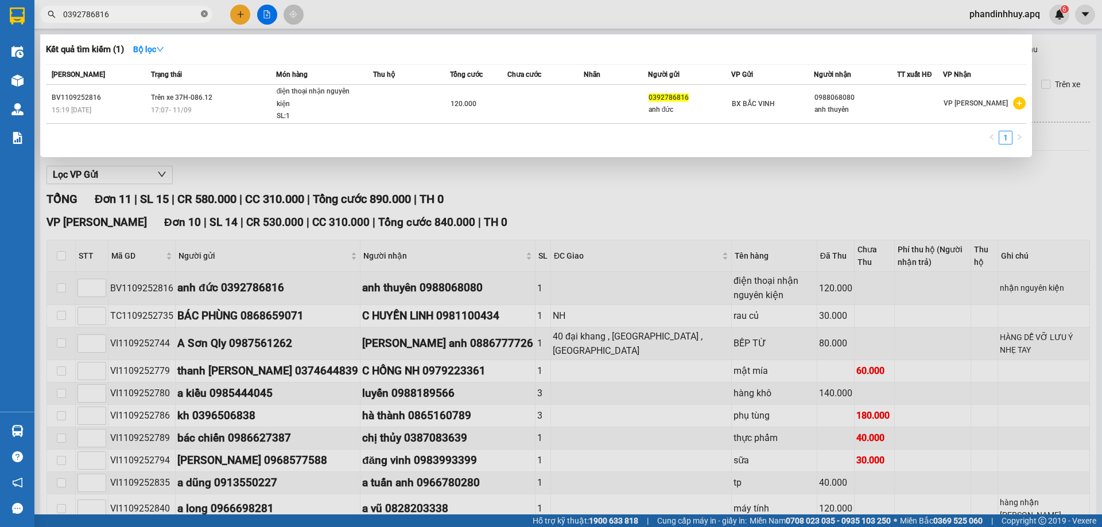
click at [203, 14] on icon "close-circle" at bounding box center [204, 13] width 7 height 7
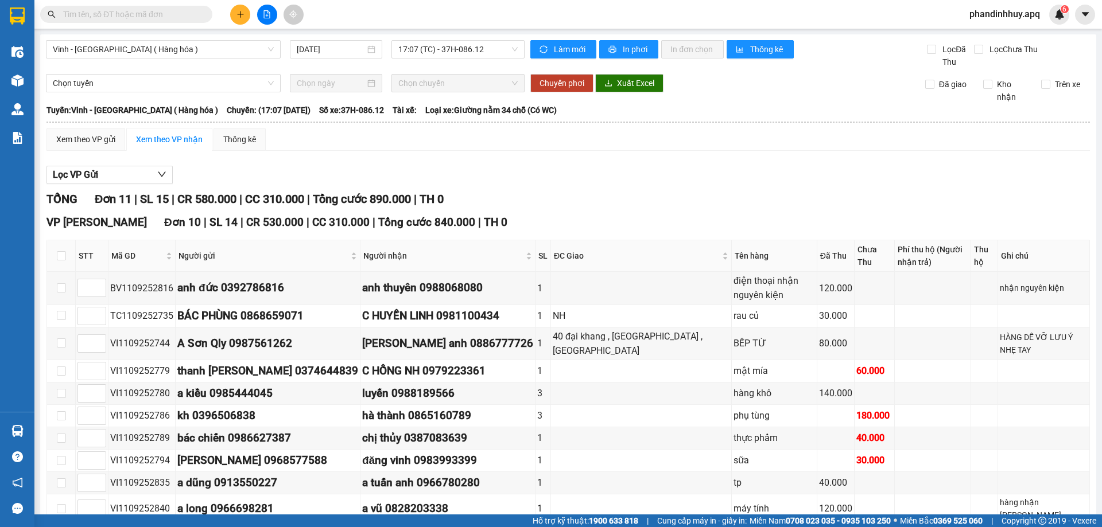
click at [129, 14] on input "text" at bounding box center [130, 14] width 135 height 13
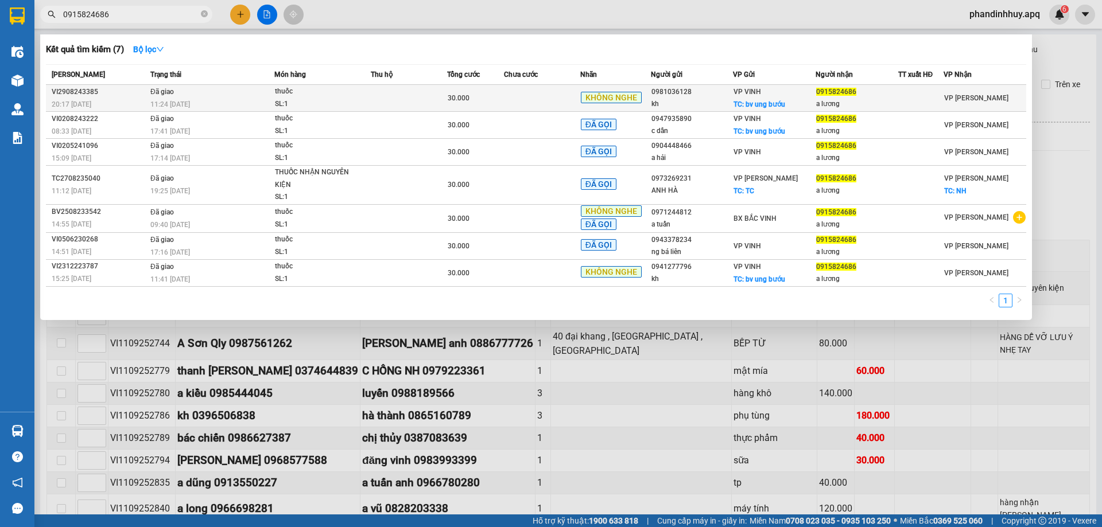
type input "0915824686"
click at [529, 98] on td at bounding box center [542, 98] width 76 height 27
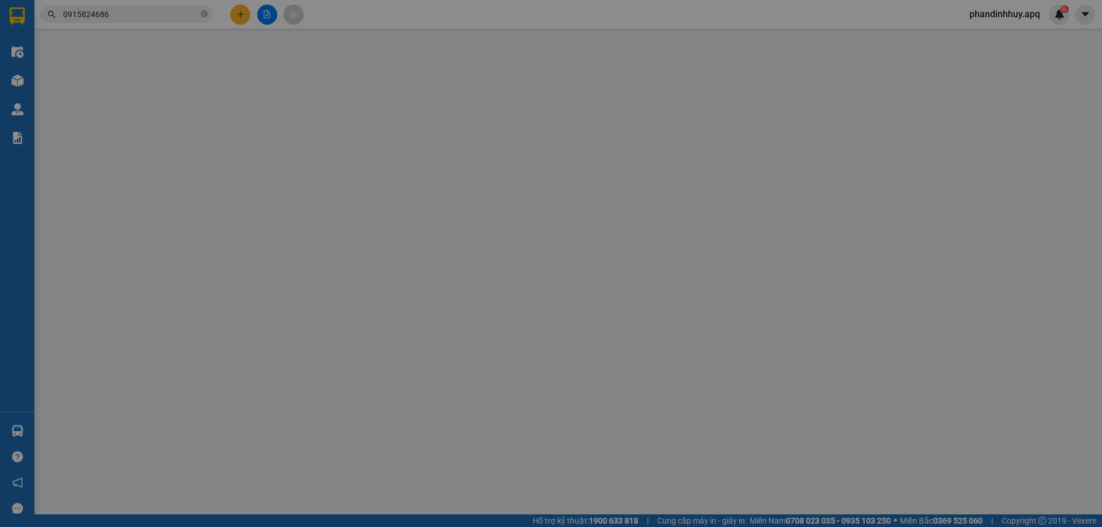
type input "0981036128"
type input "kh"
checkbox input "true"
type input "bv ung bướu"
type input "0915824686"
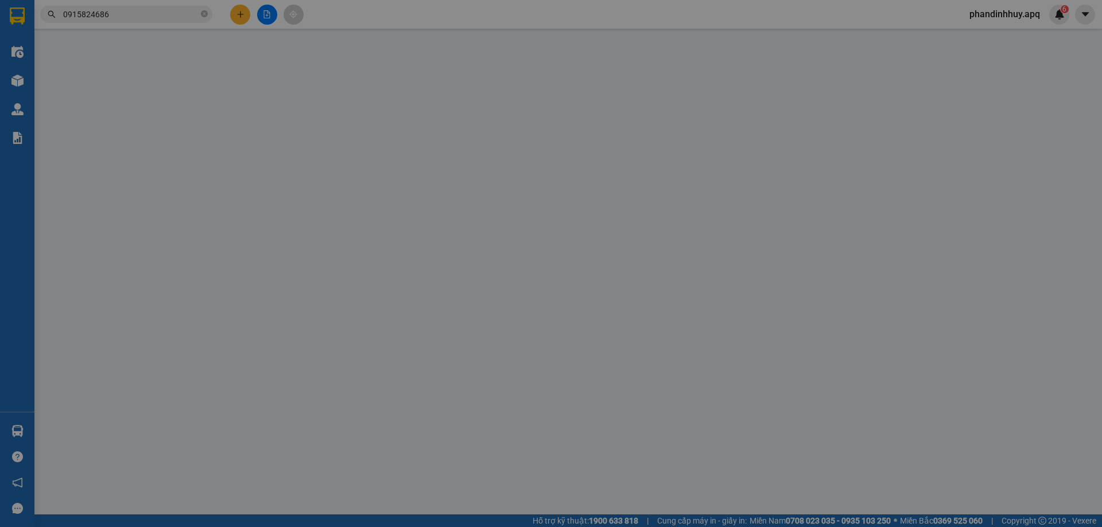
type input "a lương"
type input "30.000"
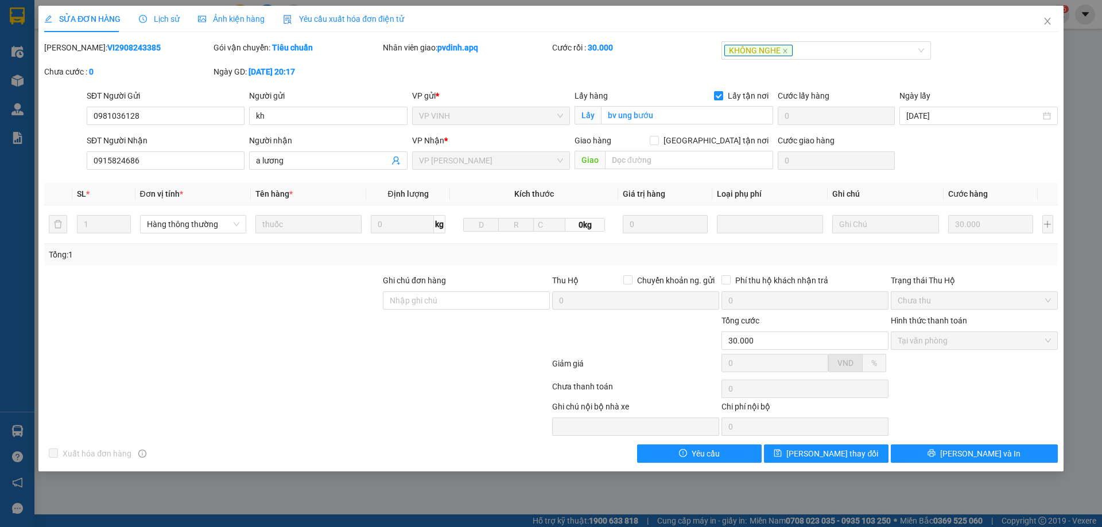
click at [160, 19] on span "Lịch sử" at bounding box center [159, 18] width 41 height 9
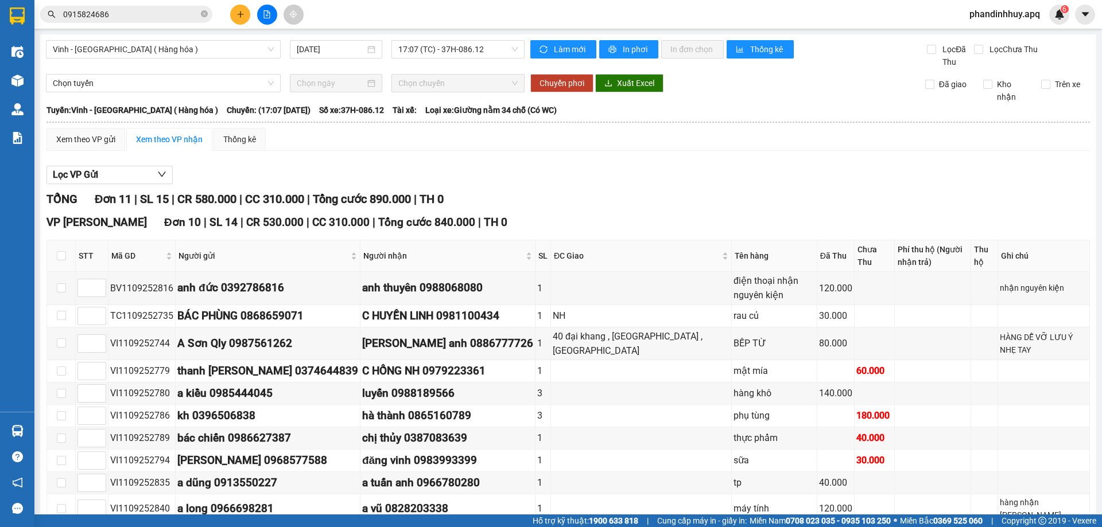
click at [168, 12] on input "0915824686" at bounding box center [130, 14] width 135 height 13
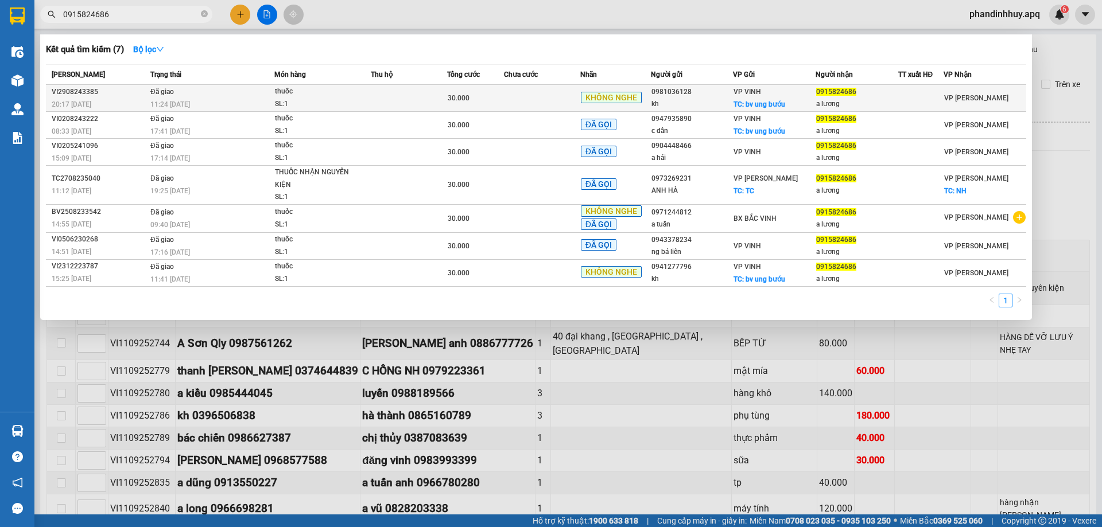
click at [509, 99] on td at bounding box center [542, 98] width 76 height 27
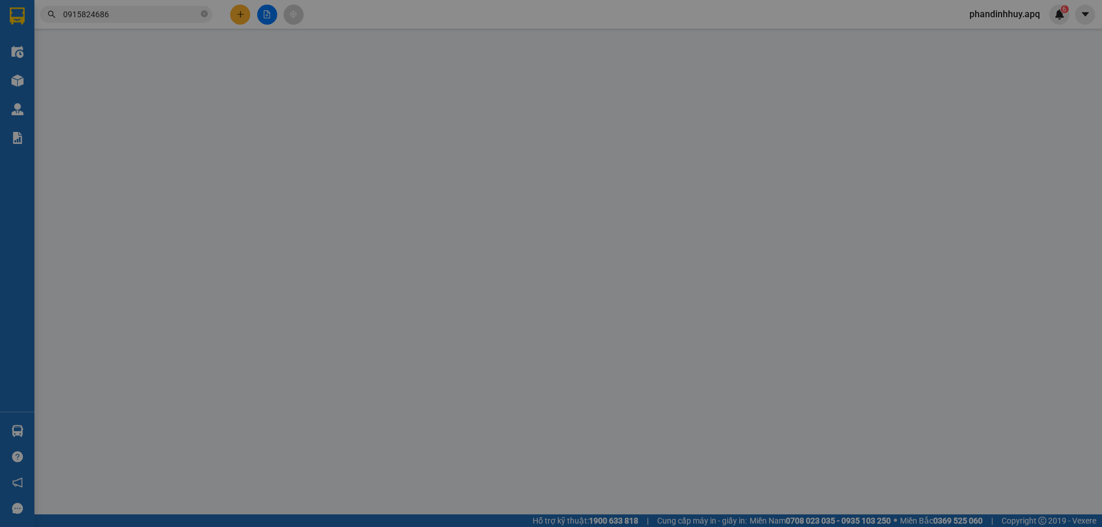
type input "0981036128"
type input "kh"
checkbox input "true"
type input "bv ung bướu"
type input "0915824686"
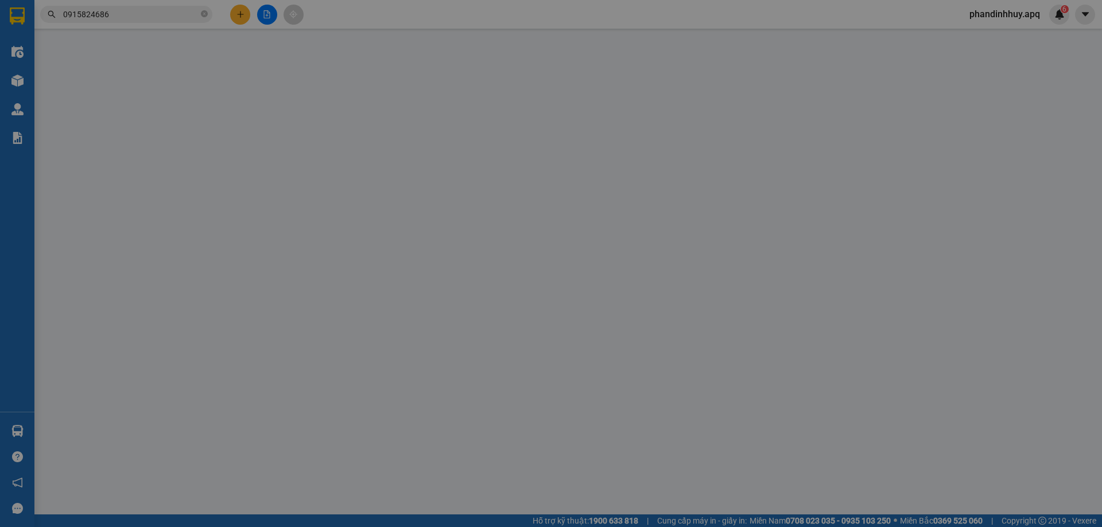
type input "a lương"
type input "30.000"
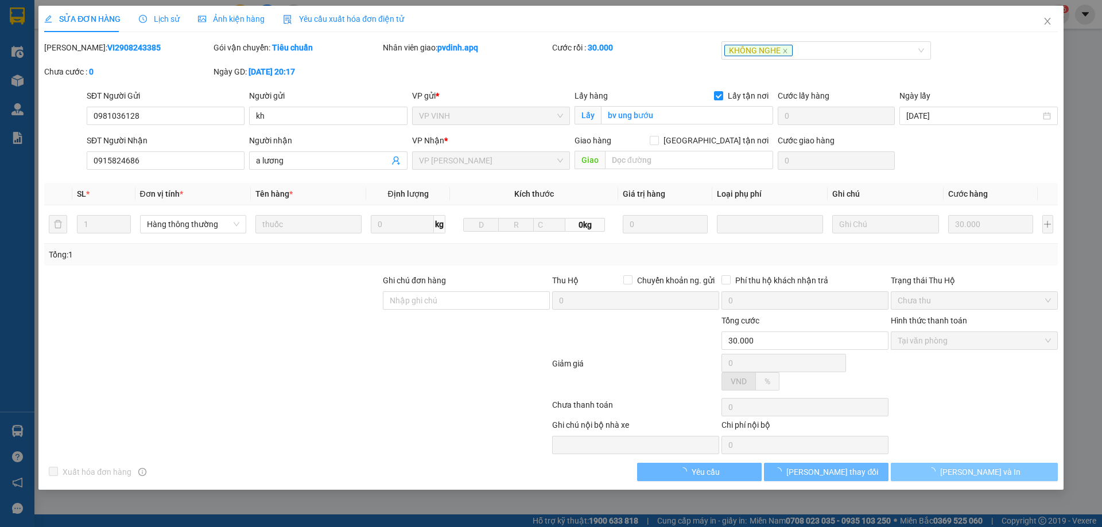
click at [1014, 464] on button "[PERSON_NAME] và In" at bounding box center [974, 472] width 167 height 18
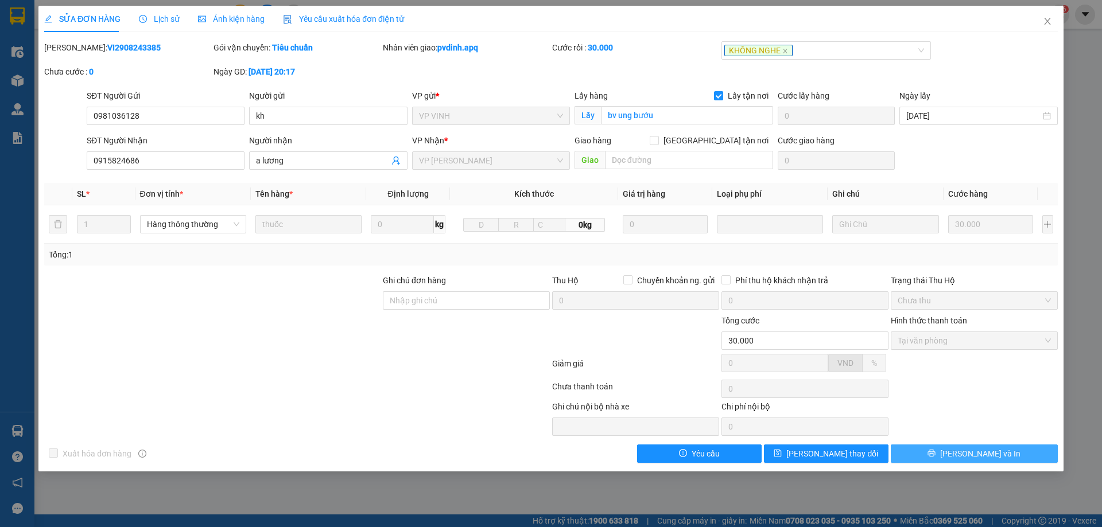
click at [1008, 467] on div "SỬA ĐƠN HÀNG Lịch sử Ảnh kiện hàng Yêu cầu xuất hóa đơn điện tử Total Paid Fee …" at bounding box center [550, 239] width 1025 height 466
click at [1003, 448] on button "[PERSON_NAME] và In" at bounding box center [974, 454] width 167 height 18
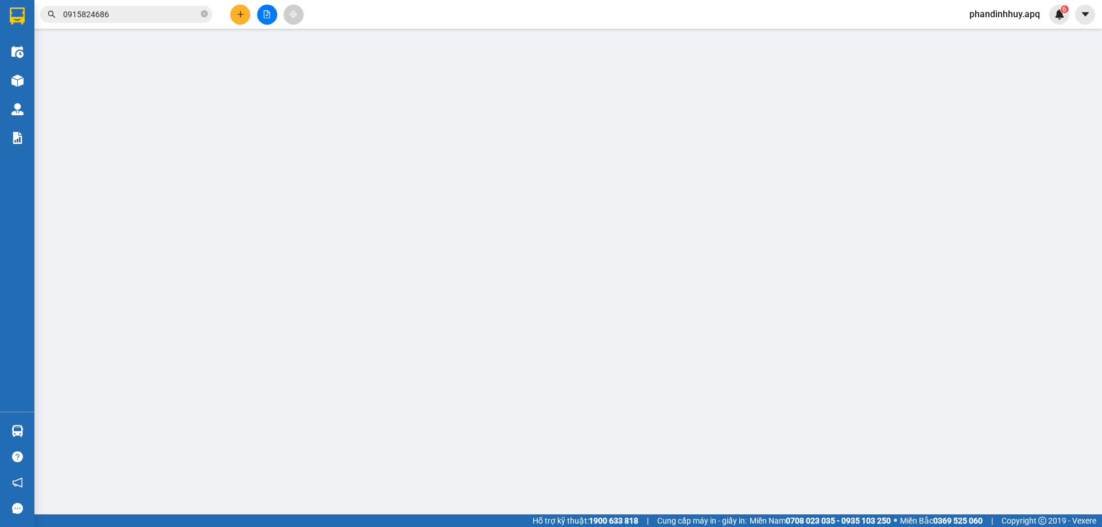
type input "0981036128"
type input "kh"
checkbox input "true"
type input "bv ung bướu"
type input "0915824686"
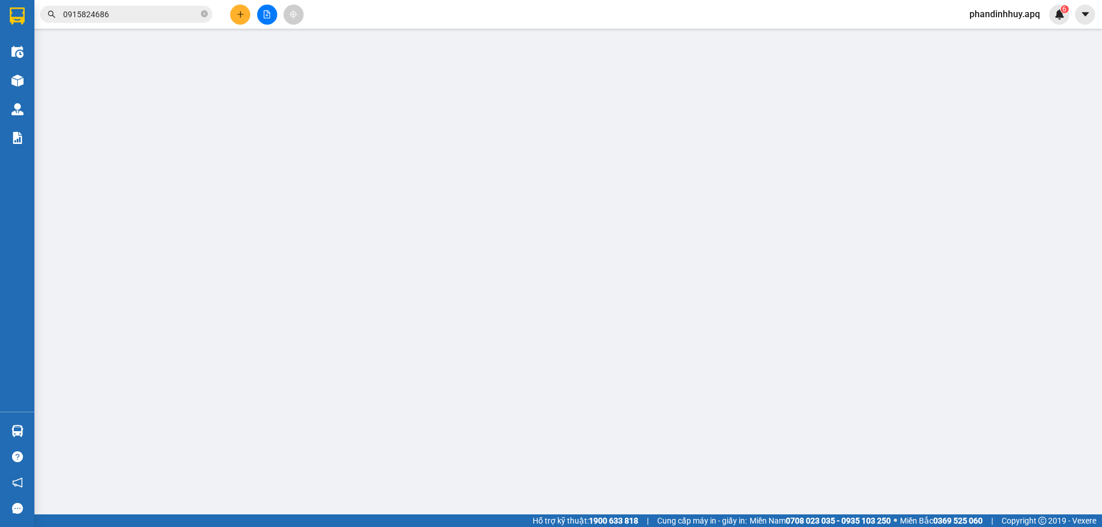
type input "a lương"
type input "30.000"
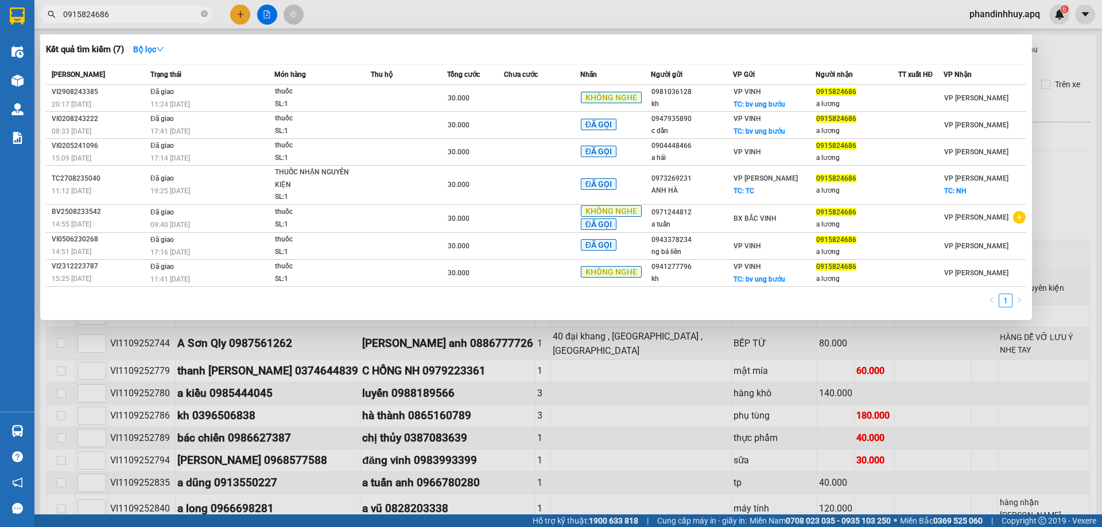
click at [151, 13] on input "0915824686" at bounding box center [130, 14] width 135 height 13
click at [157, 16] on input "0915824686" at bounding box center [130, 14] width 135 height 13
click at [413, 96] on td at bounding box center [409, 98] width 76 height 27
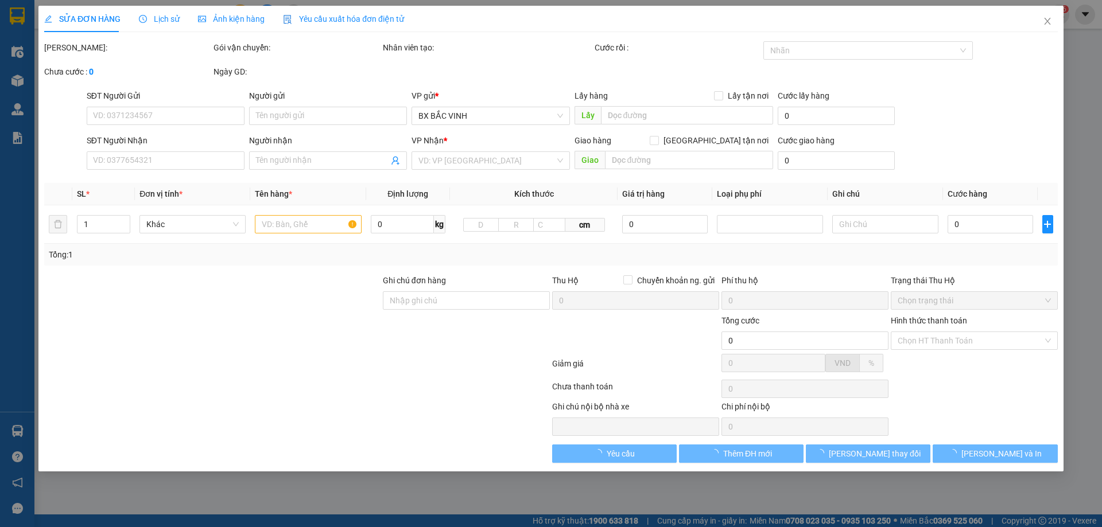
type input "0981036128"
type input "kh"
checkbox input "true"
type input "bv ung bướu"
type input "0915824686"
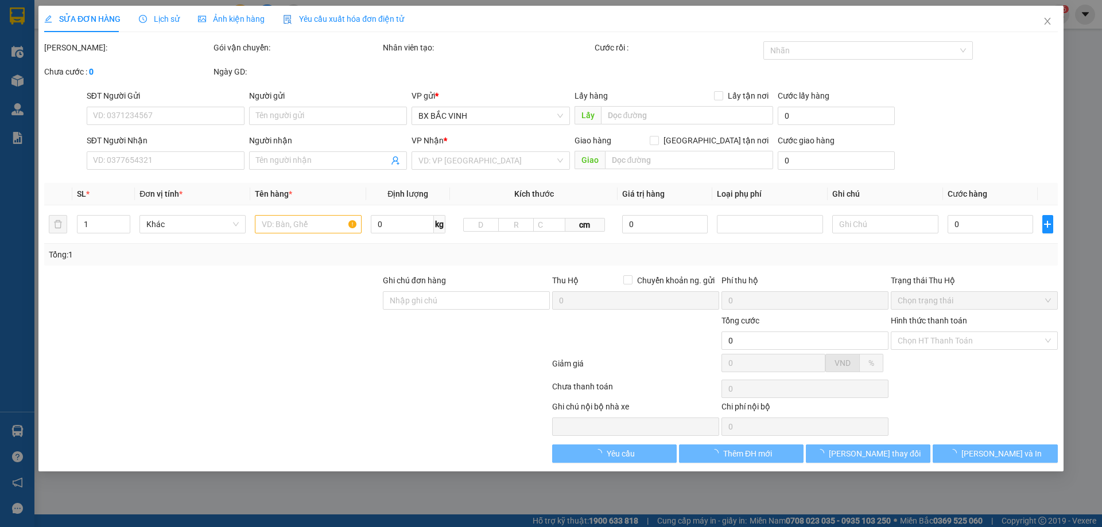
type input "a lương"
type input "30.000"
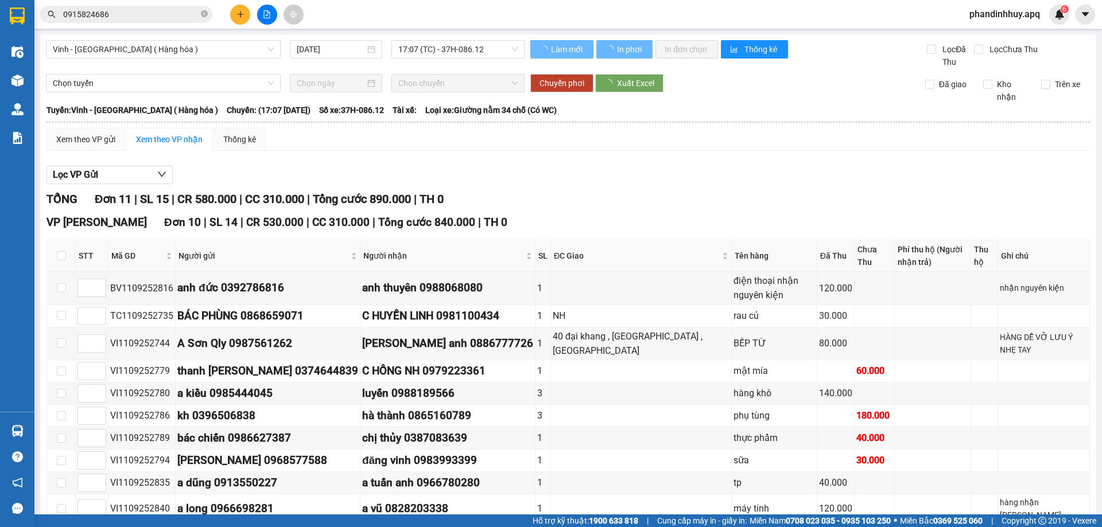
click at [144, 17] on input "0915824686" at bounding box center [130, 14] width 135 height 13
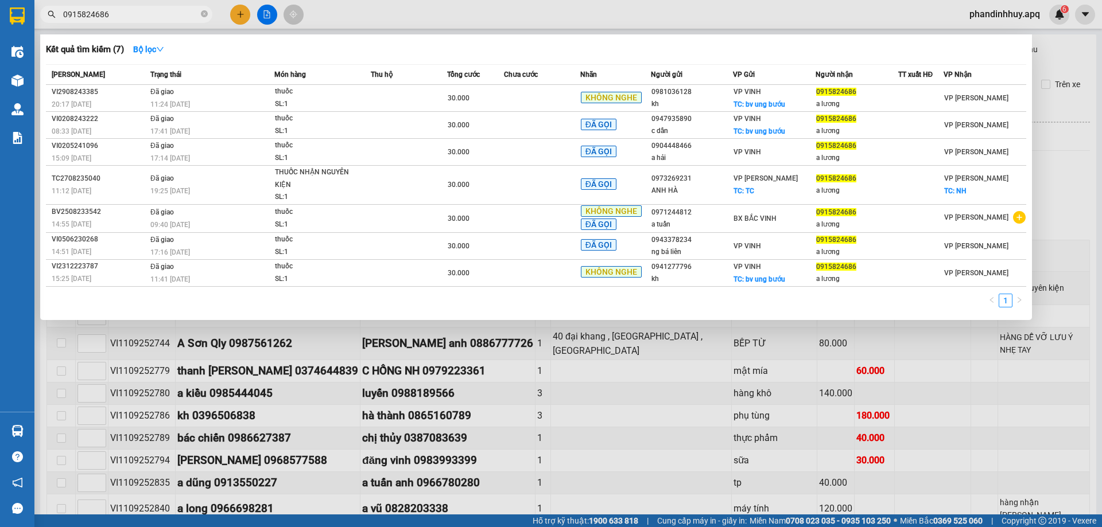
click at [160, 17] on input "0915824686" at bounding box center [130, 14] width 135 height 13
click at [241, 10] on div at bounding box center [551, 263] width 1102 height 527
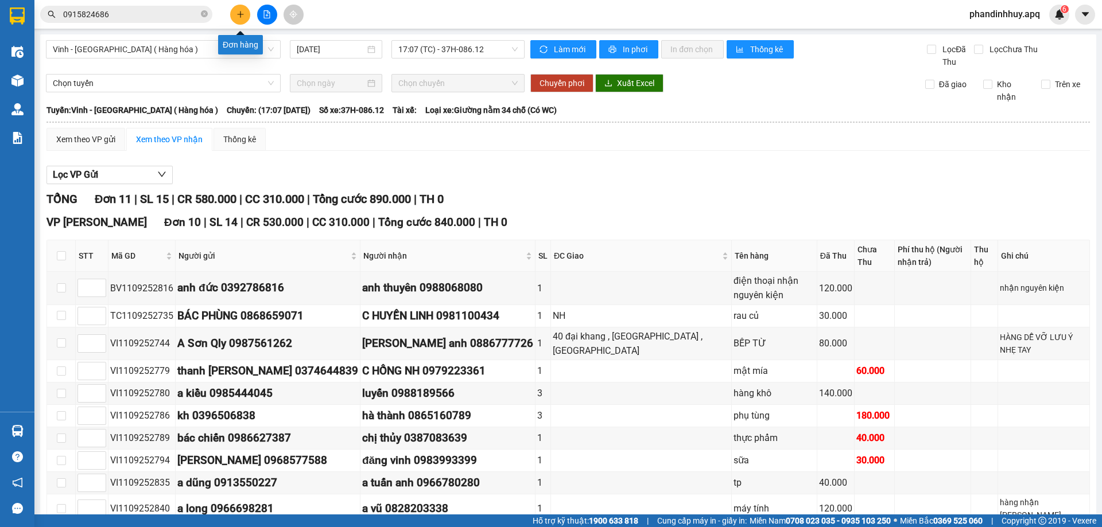
click at [242, 12] on icon "plus" at bounding box center [240, 14] width 8 height 8
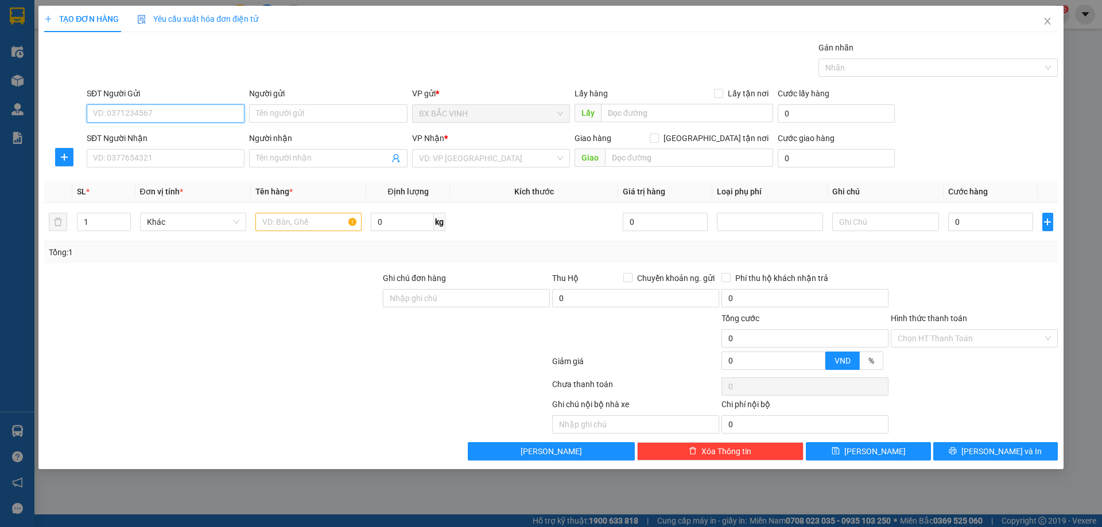
click at [121, 113] on input "SĐT Người Gửi" at bounding box center [166, 113] width 158 height 18
type input "0966943830"
click at [315, 114] on input "Người gửi" at bounding box center [328, 113] width 158 height 18
type input "anh b ảo"
click at [190, 160] on input "SĐT Người Nhận" at bounding box center [166, 158] width 158 height 18
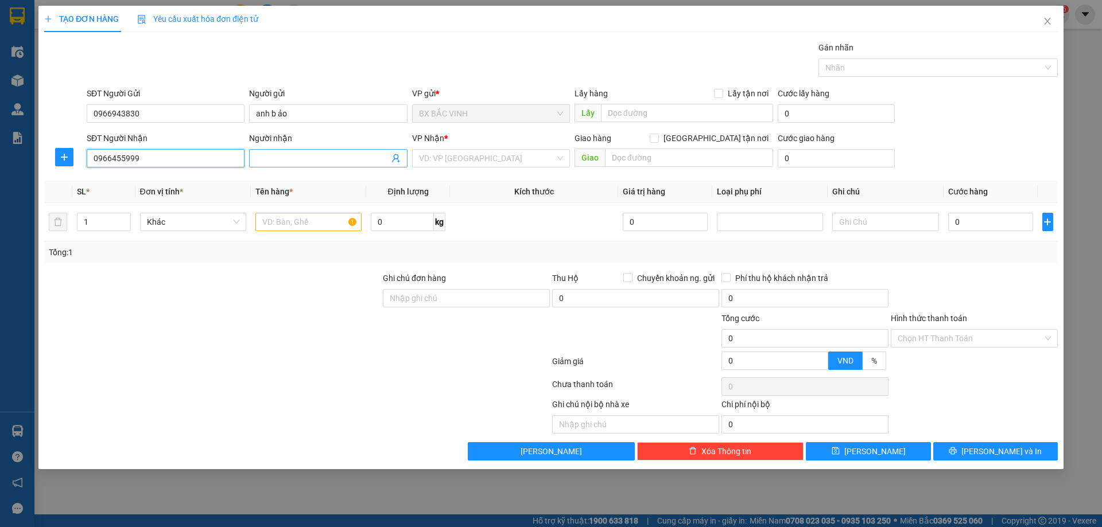
type input "0966455999"
click at [369, 152] on span at bounding box center [328, 158] width 158 height 18
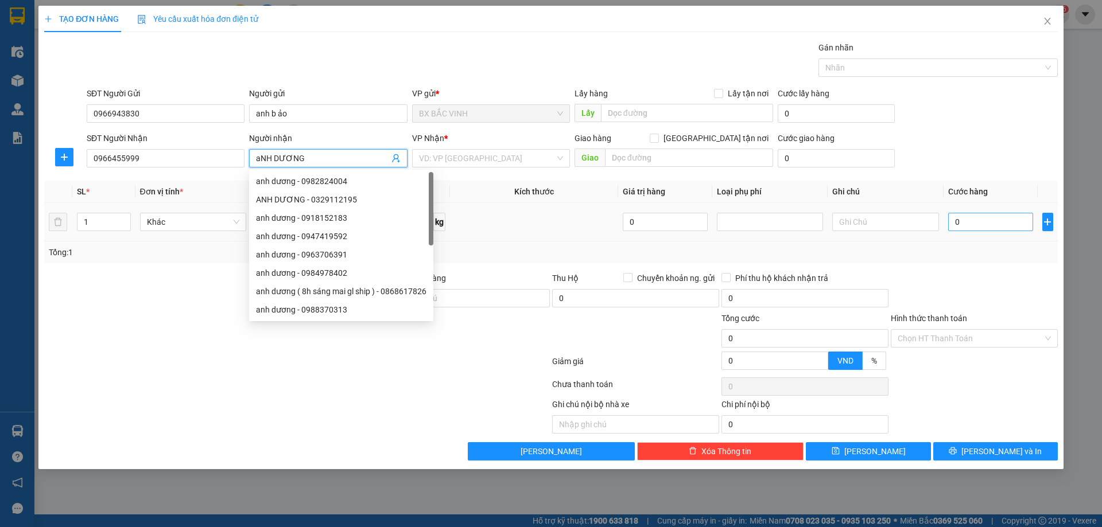
type input "aNH DƯƠNG"
click at [983, 222] on input "0" at bounding box center [991, 222] width 86 height 18
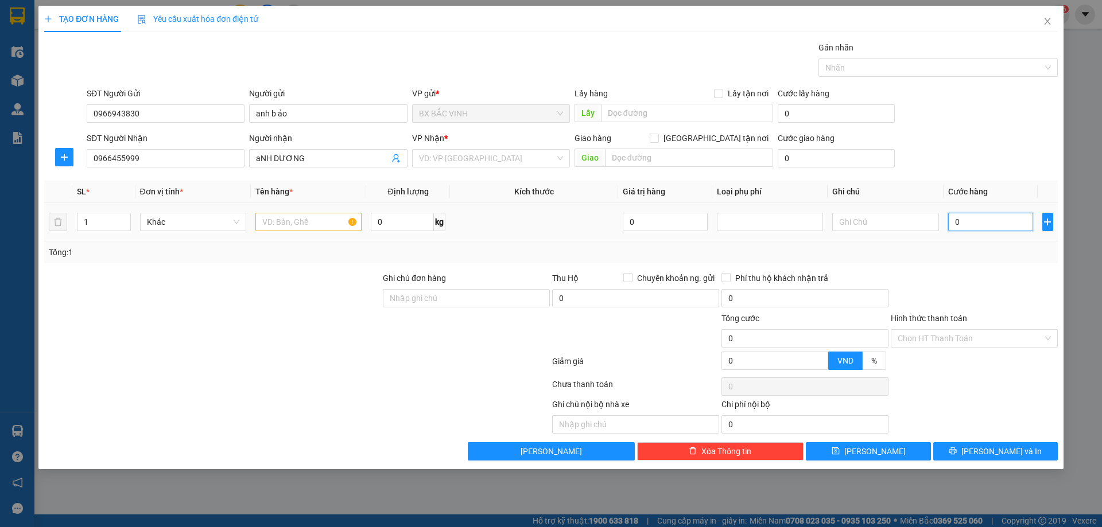
type input "4"
type input "40"
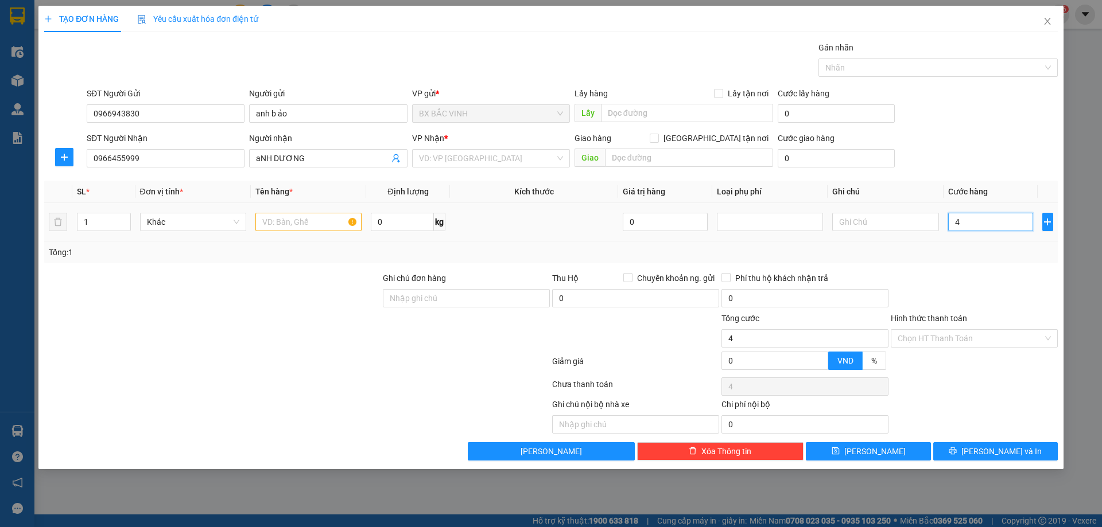
type input "40"
type input "400"
type input "4.000"
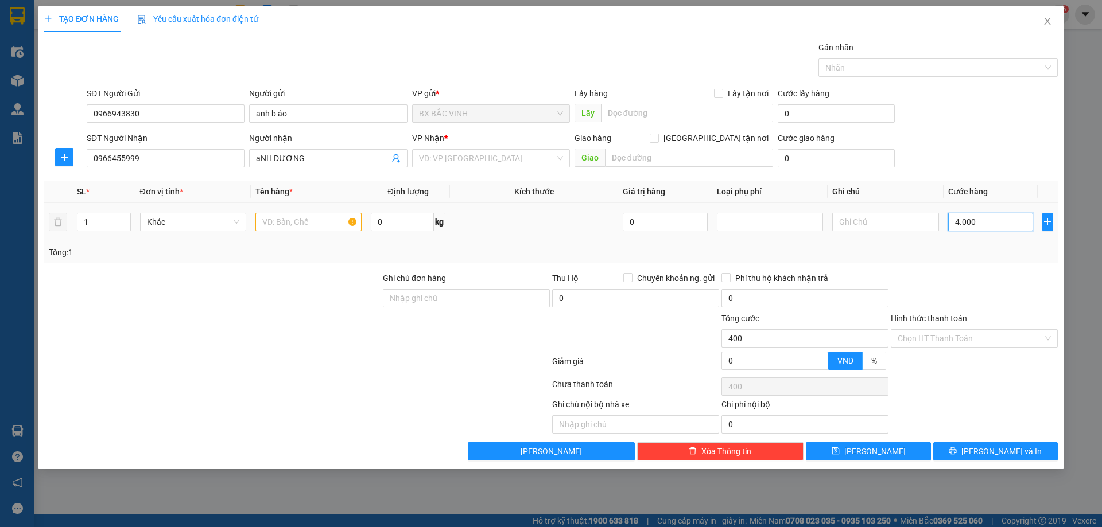
type input "4.000"
type input "40.000"
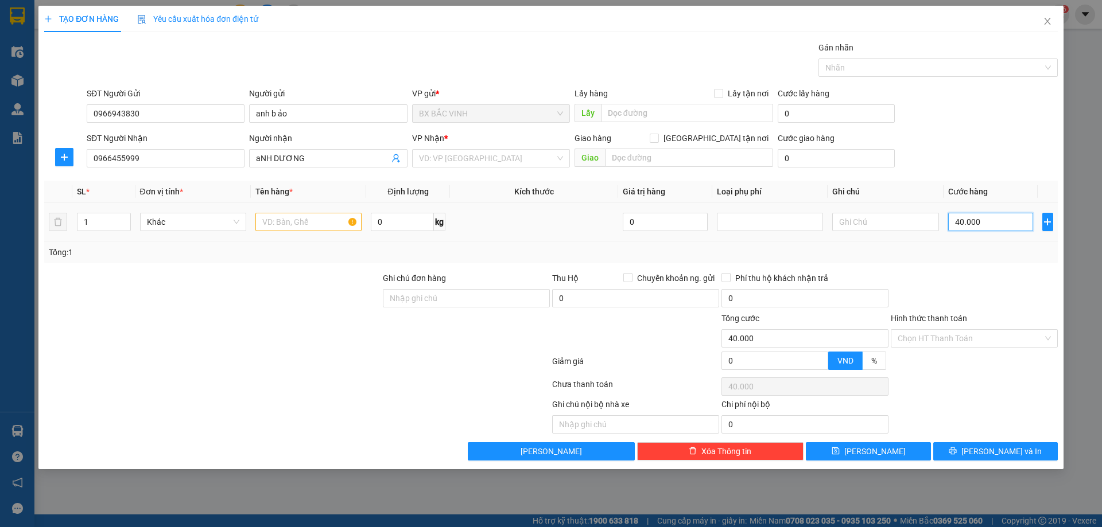
type input "40.000"
click at [309, 227] on input "text" at bounding box center [308, 222] width 106 height 18
type input "PHỤ TÙNG"
click at [1000, 332] on input "Hình thức thanh toán" at bounding box center [970, 338] width 145 height 17
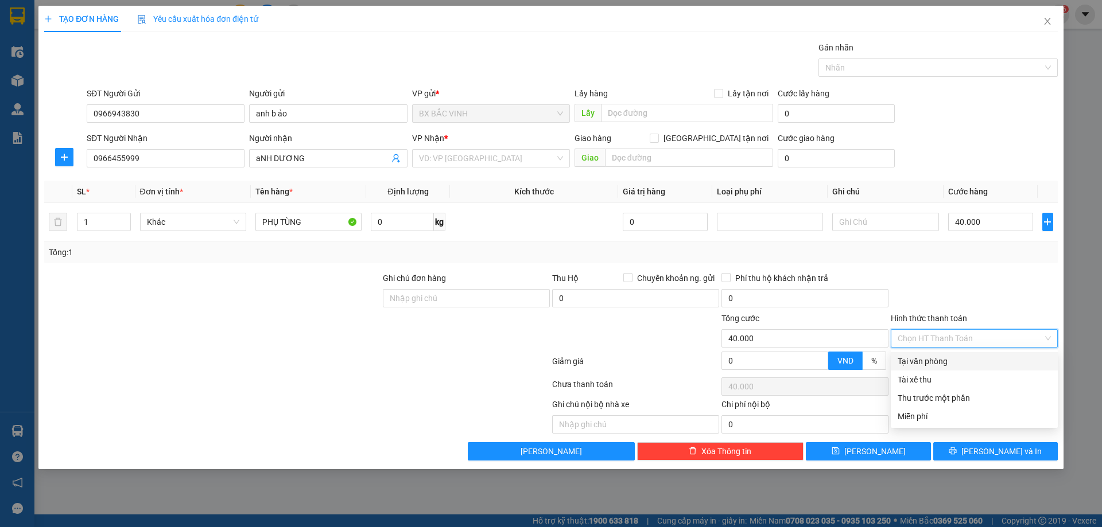
click at [959, 362] on div "Tại văn phòng" at bounding box center [974, 361] width 153 height 13
type input "0"
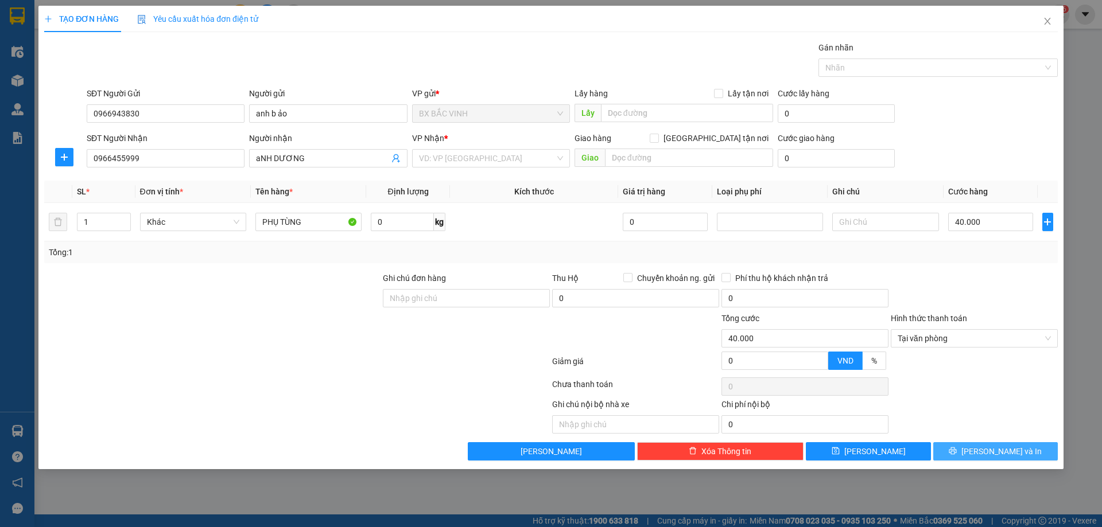
click at [987, 451] on span "[PERSON_NAME] và In" at bounding box center [1001, 451] width 80 height 13
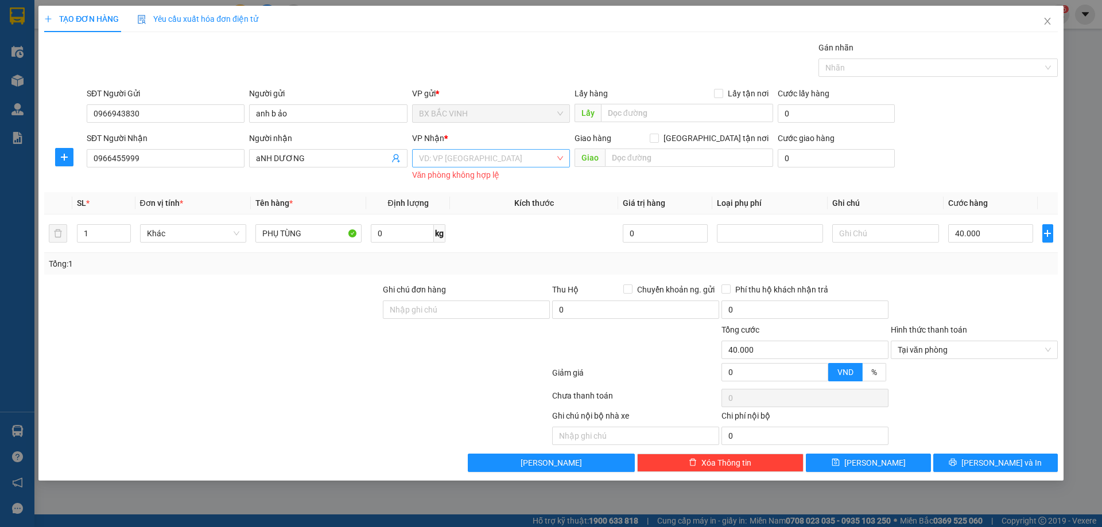
click at [488, 157] on input "search" at bounding box center [487, 158] width 136 height 17
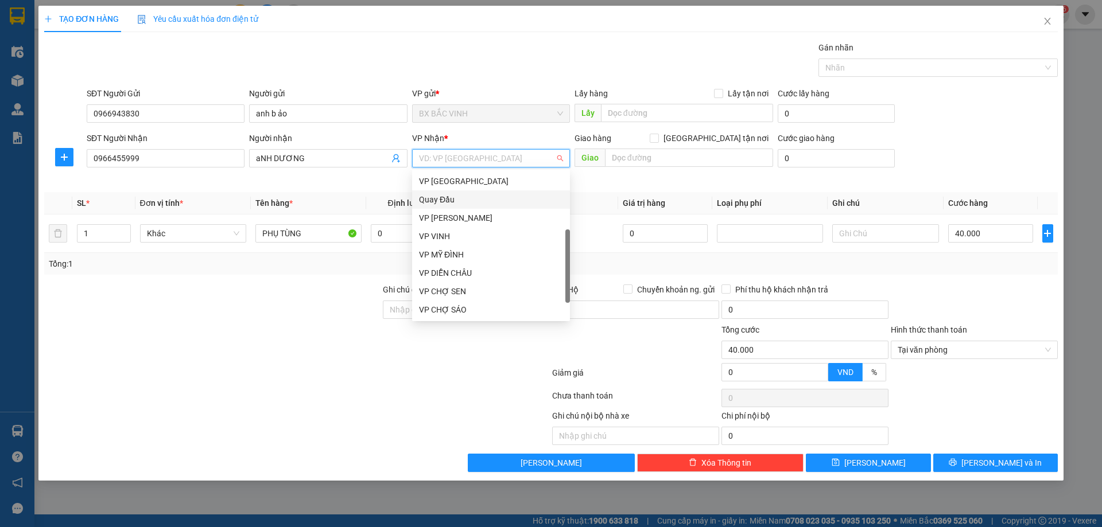
scroll to position [161, 0]
click at [462, 197] on div "VP [PERSON_NAME]" at bounding box center [491, 204] width 158 height 18
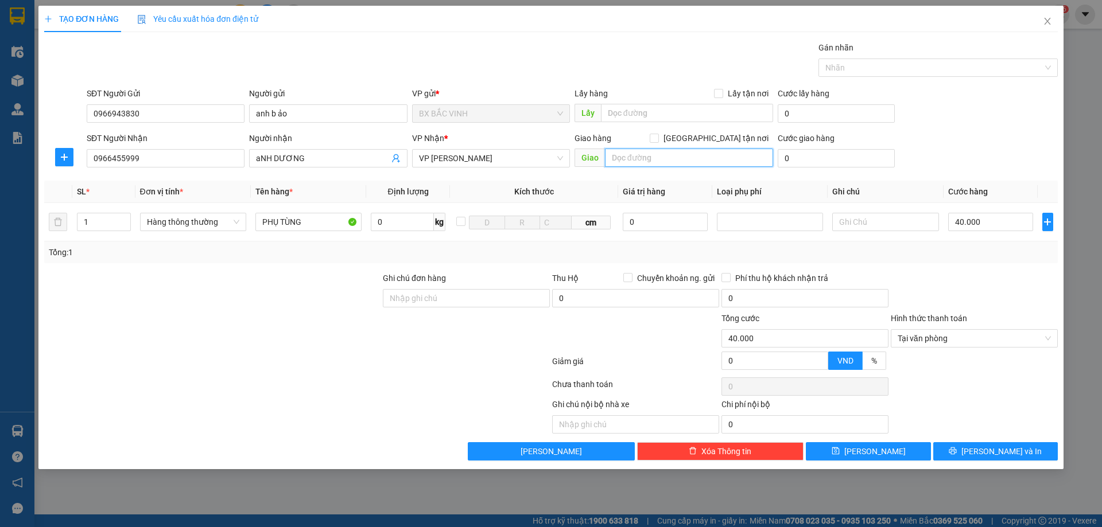
click at [699, 159] on input "text" at bounding box center [689, 158] width 168 height 18
type input "VP"
drag, startPoint x: 719, startPoint y: 134, endPoint x: 974, endPoint y: 309, distance: 308.9
click at [721, 135] on label "[GEOGRAPHIC_DATA] tận nơi" at bounding box center [711, 138] width 123 height 13
click at [658, 135] on input "[GEOGRAPHIC_DATA] tận nơi" at bounding box center [654, 138] width 8 height 8
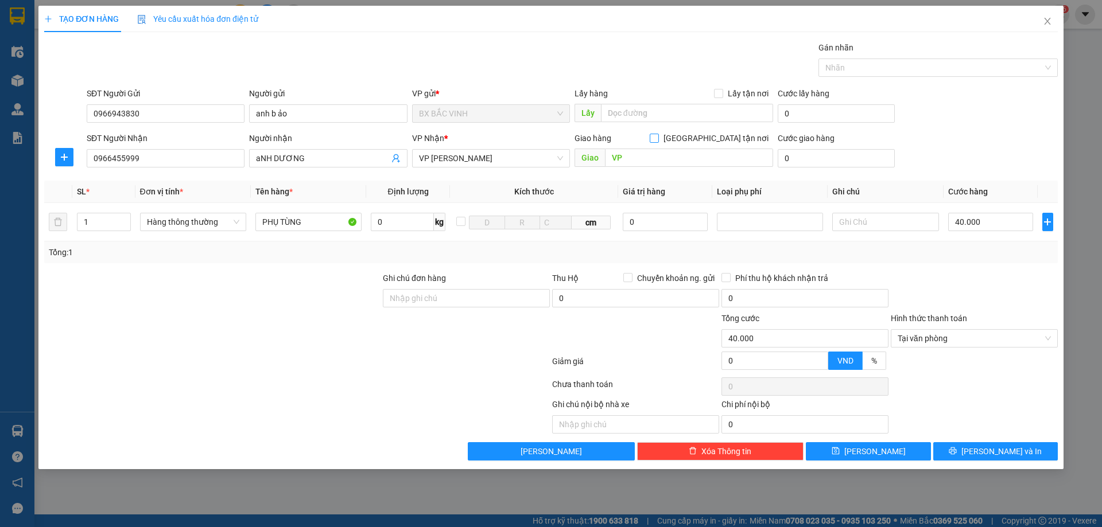
checkbox input "true"
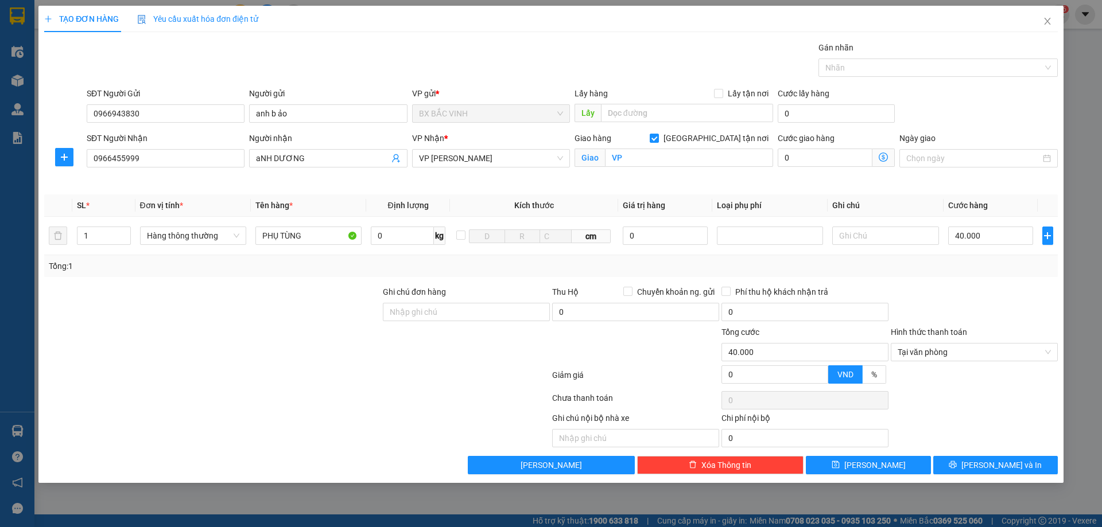
click at [1017, 455] on div "Transit Pickup Surcharge Ids Transit Deliver Surcharge Ids Transit Deliver Surc…" at bounding box center [551, 257] width 1014 height 433
click at [984, 350] on span "Tại văn phòng" at bounding box center [974, 352] width 153 height 17
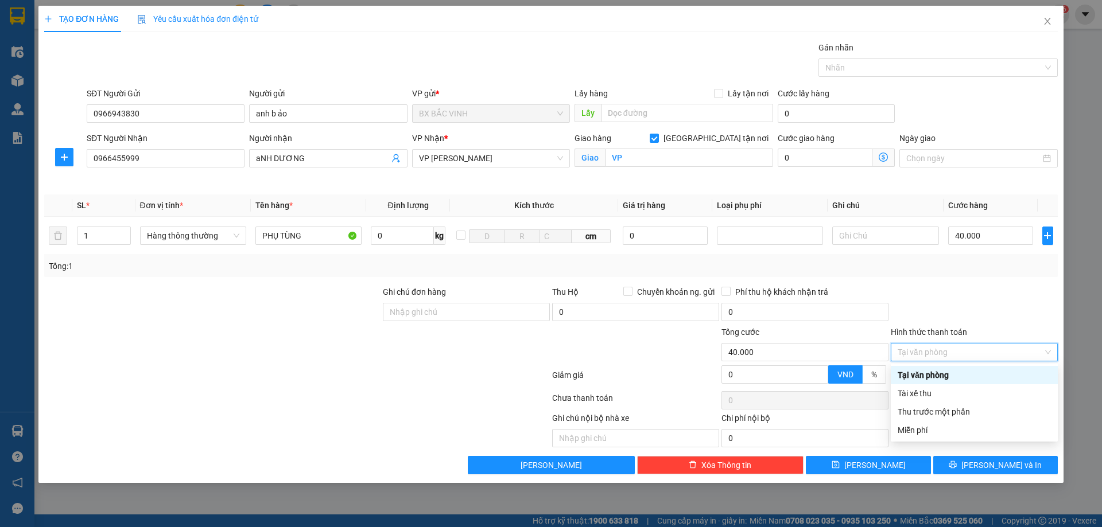
click at [951, 373] on div "Tại văn phòng" at bounding box center [974, 375] width 153 height 13
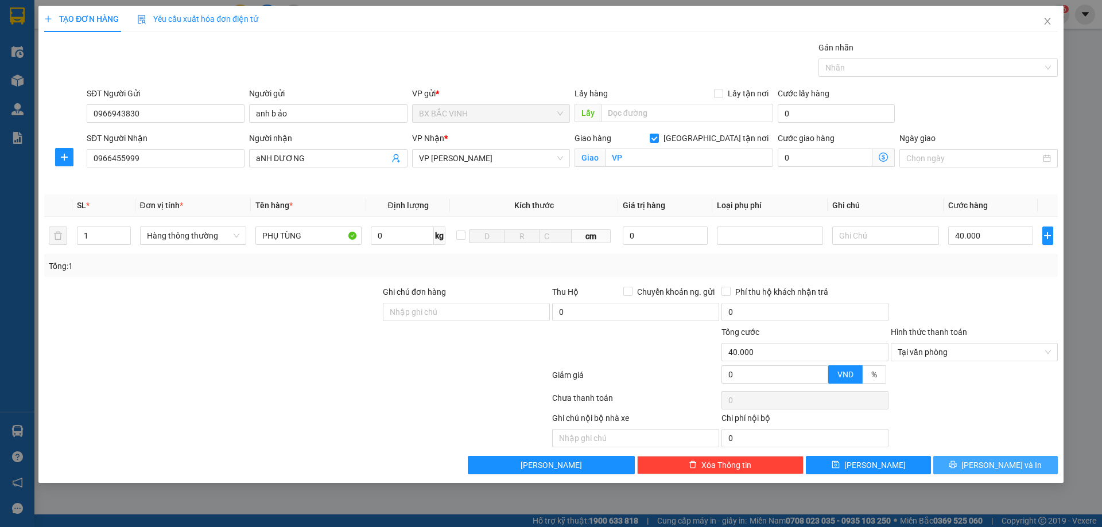
click at [1002, 467] on span "[PERSON_NAME] và In" at bounding box center [1001, 465] width 80 height 13
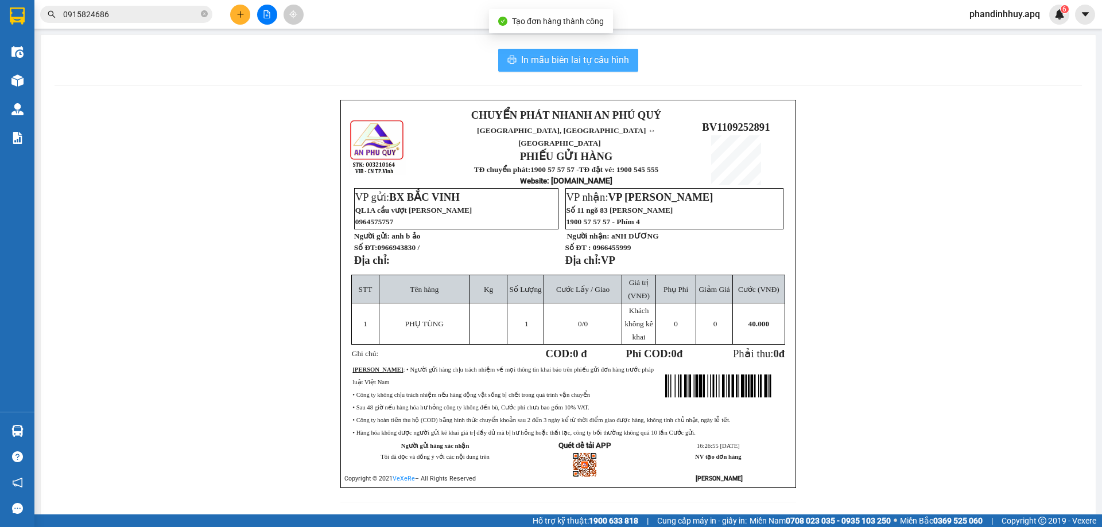
click at [593, 59] on span "In mẫu biên lai tự cấu hình" at bounding box center [575, 60] width 108 height 14
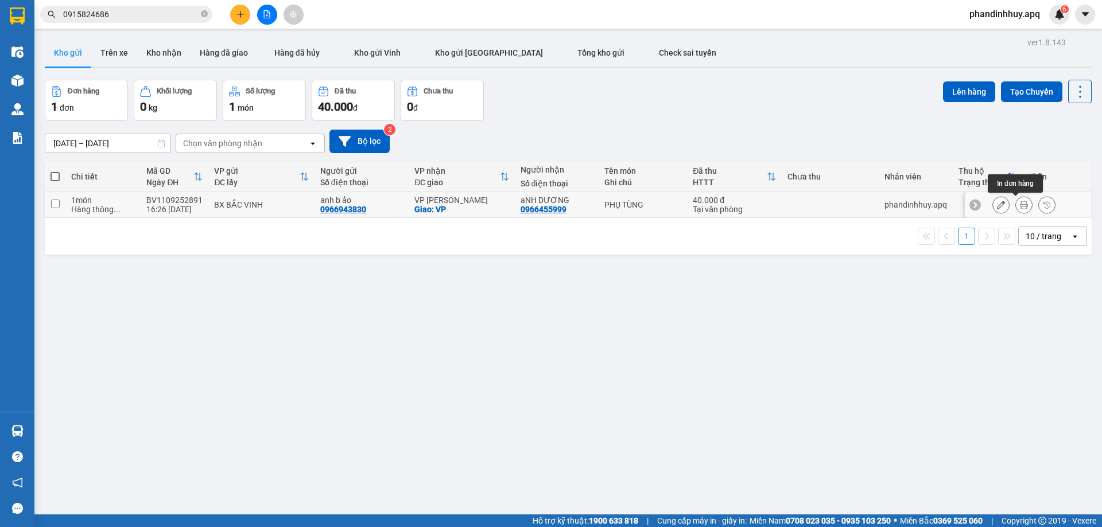
click at [1020, 203] on icon at bounding box center [1024, 205] width 8 height 8
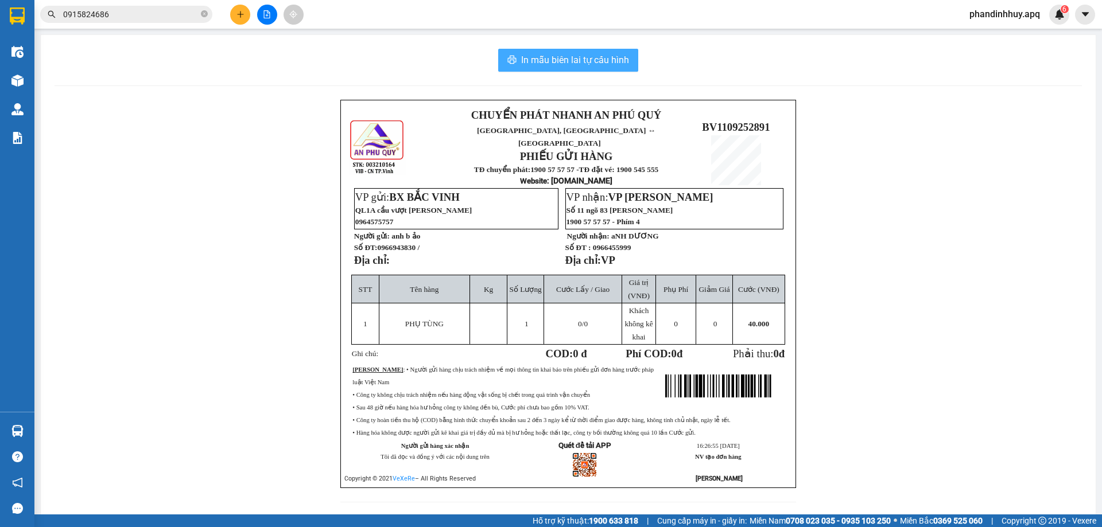
click at [552, 52] on button "In mẫu biên lai tự cấu hình" at bounding box center [568, 60] width 140 height 23
